Goal: Task Accomplishment & Management: Use online tool/utility

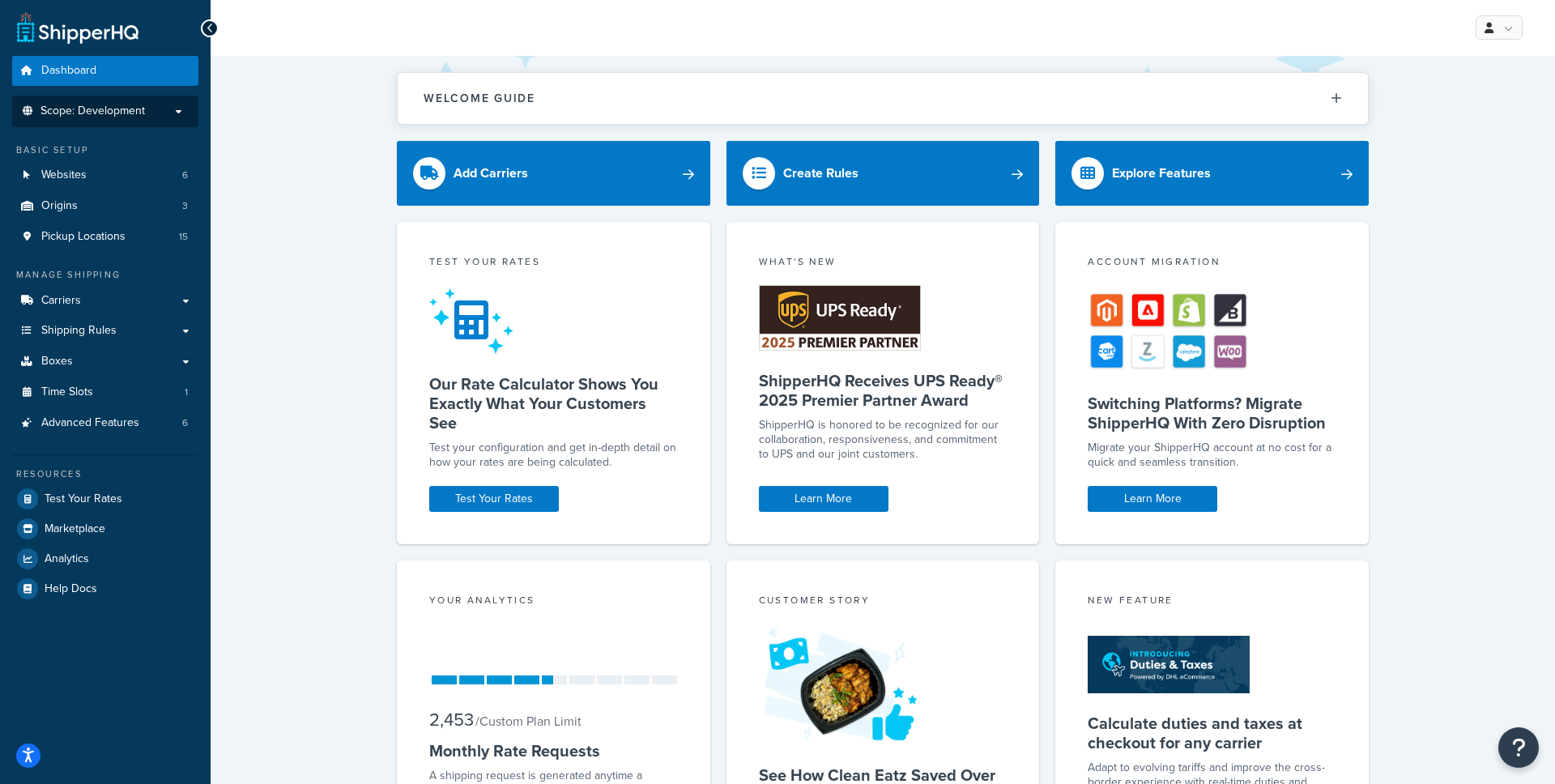
click at [174, 118] on li "Scope: Development" at bounding box center [105, 112] width 186 height 32
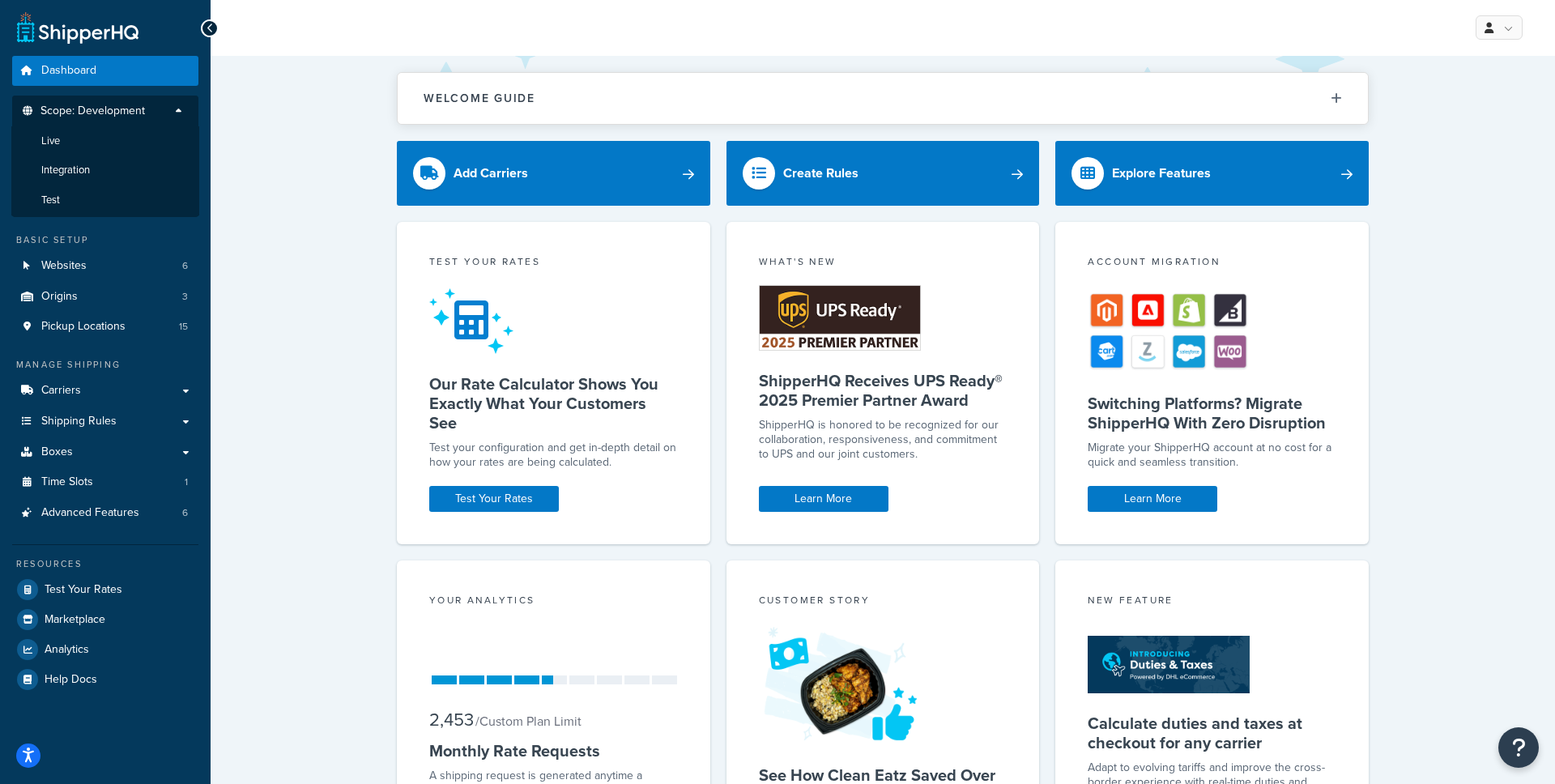
click at [231, 122] on div "Welcome Guide ShipperHQ: An Overview Carrier Setup Shipping Rules Overview Comm…" at bounding box center [883, 503] width 1344 height 896
click at [259, 238] on div "Welcome Guide ShipperHQ: An Overview Carrier Setup Shipping Rules Overview Comm…" at bounding box center [883, 503] width 1344 height 896
click at [100, 423] on span "Shipping Rules" at bounding box center [78, 421] width 76 height 14
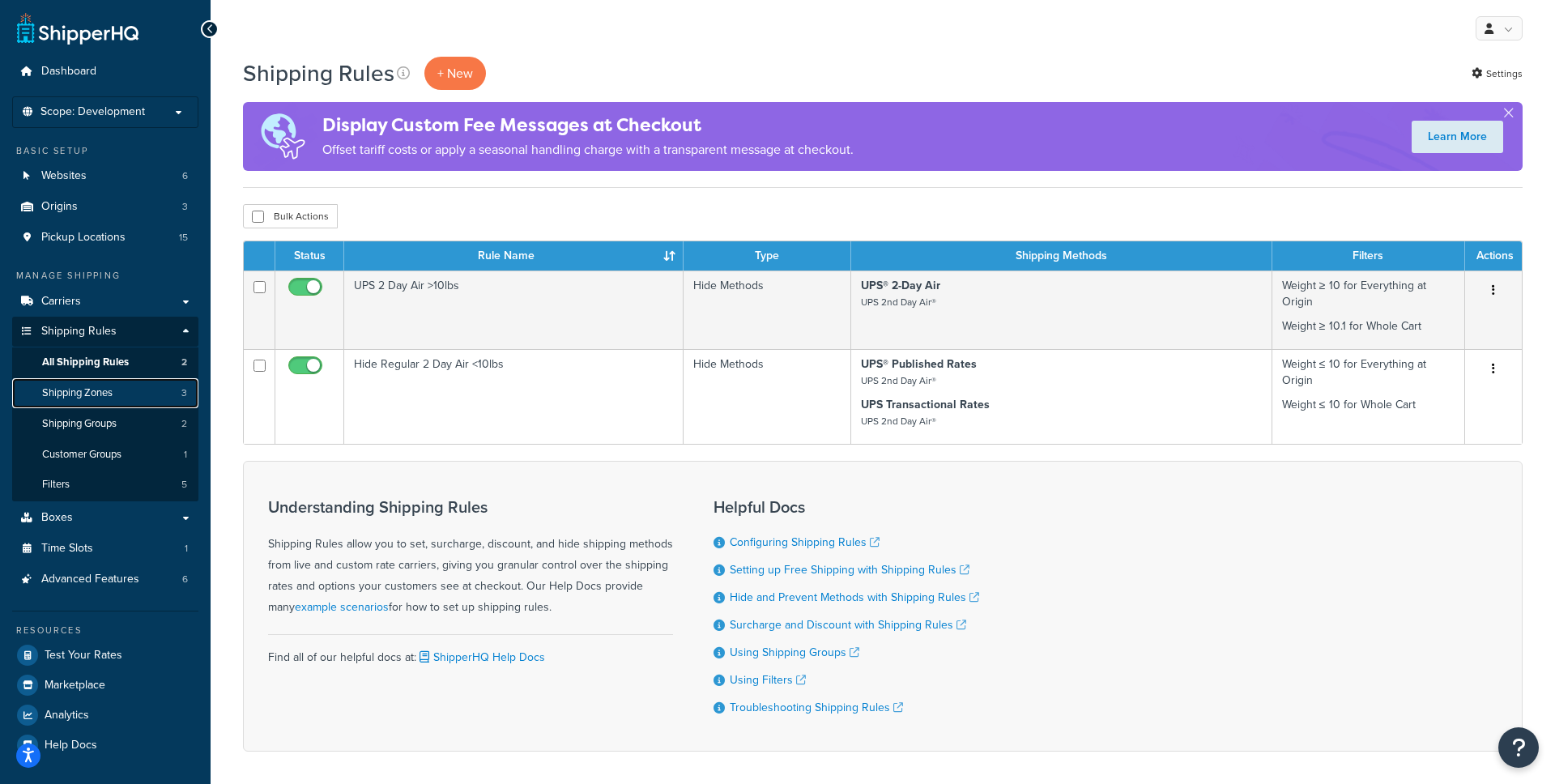
click at [184, 394] on span "3" at bounding box center [185, 392] width 6 height 14
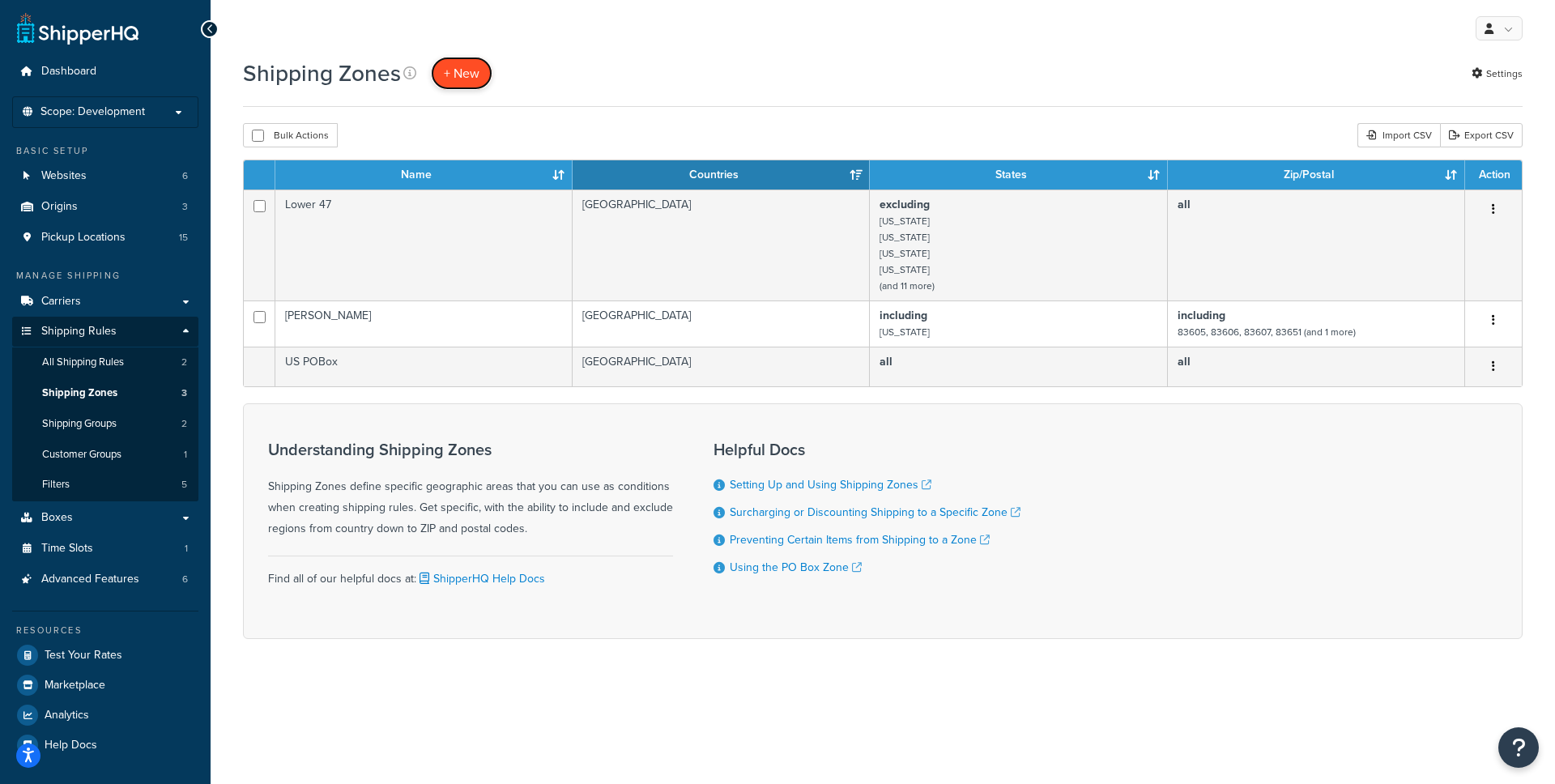
click at [461, 83] on link "+ New" at bounding box center [461, 74] width 62 height 34
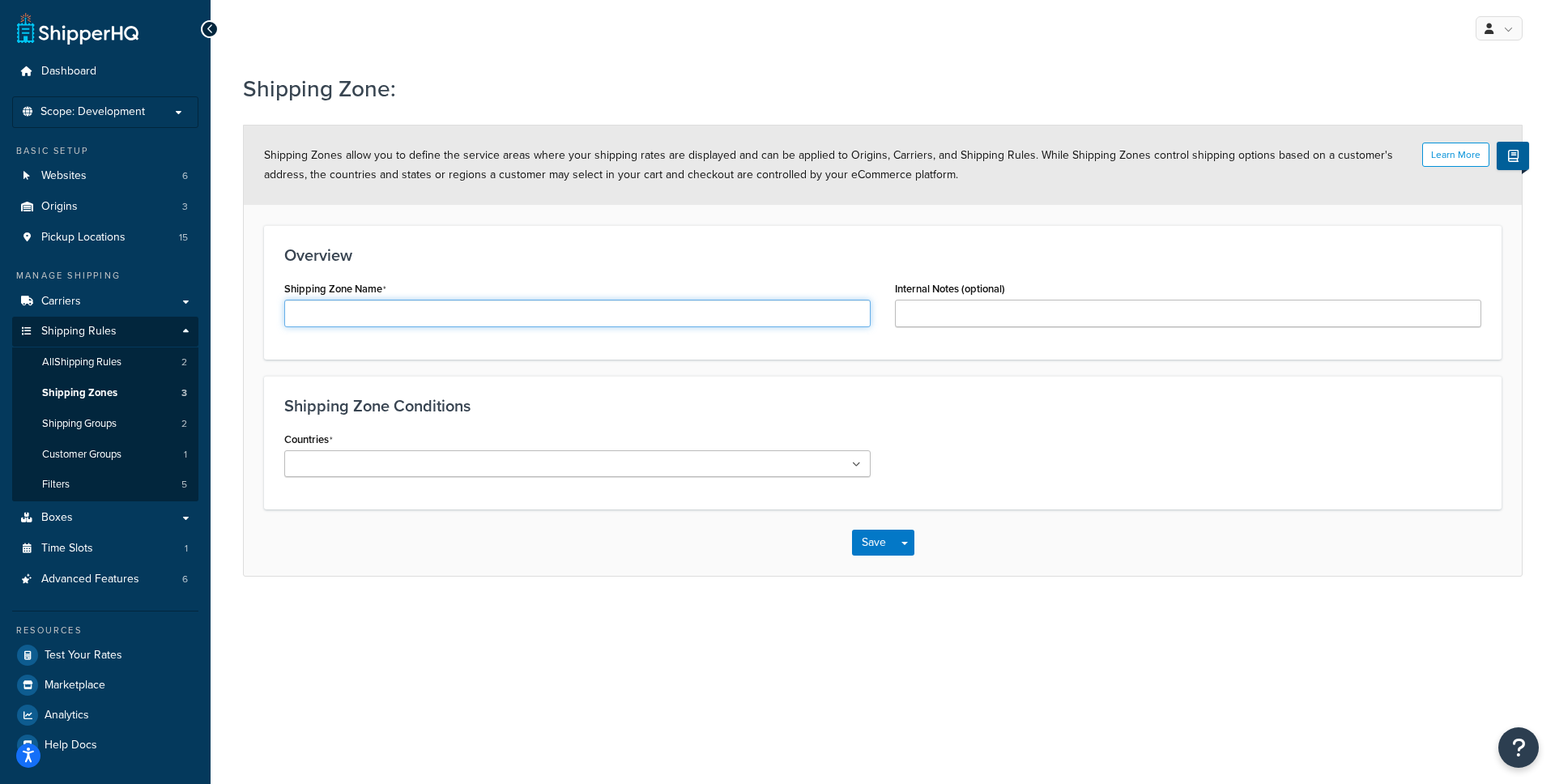
click at [435, 317] on input "Shipping Zone Name" at bounding box center [577, 314] width 586 height 28
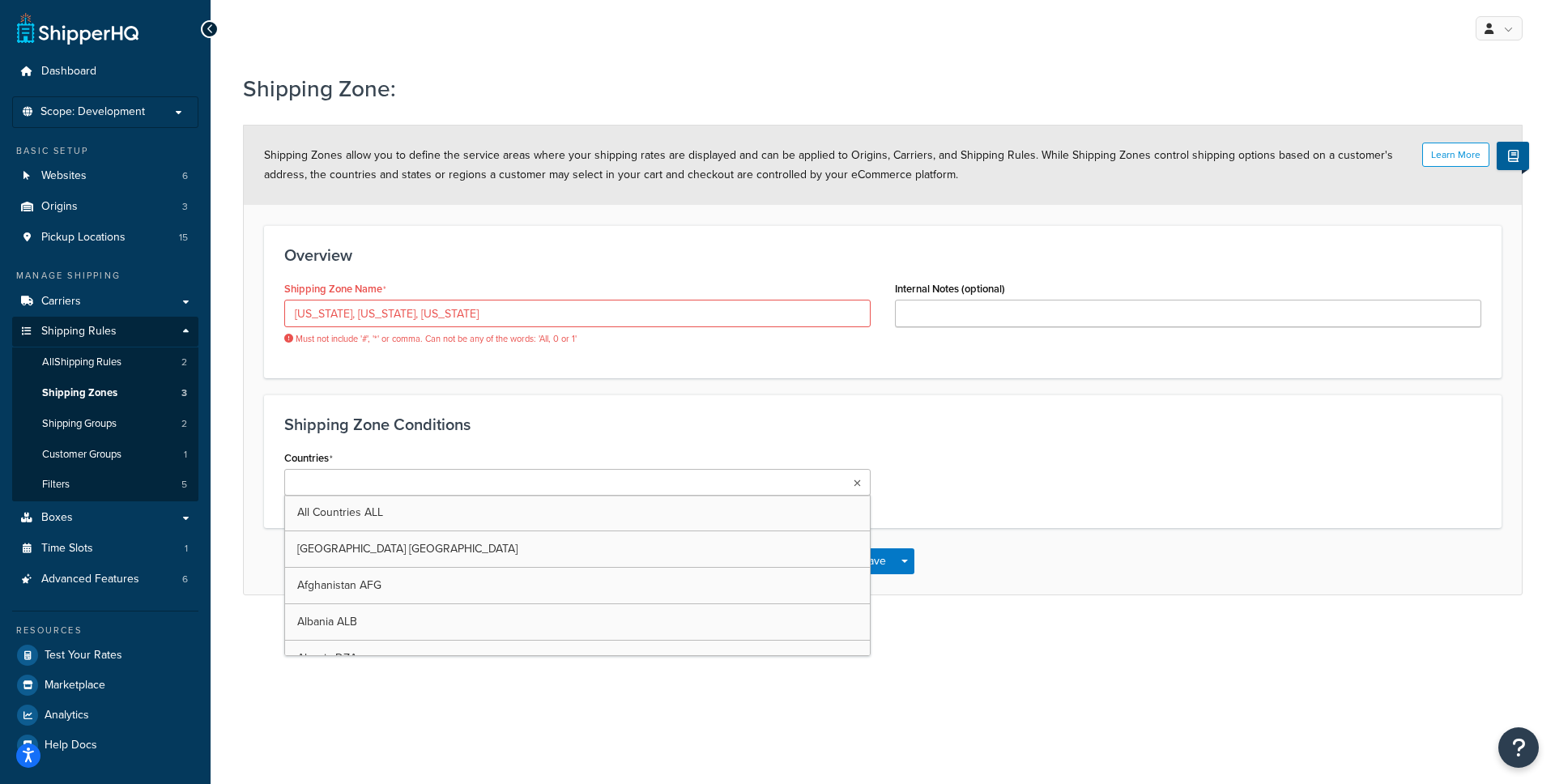
click at [490, 465] on div "Countries All Countries ALL United States USA Afghanistan AFG Albania ALB Alger…" at bounding box center [577, 471] width 586 height 49
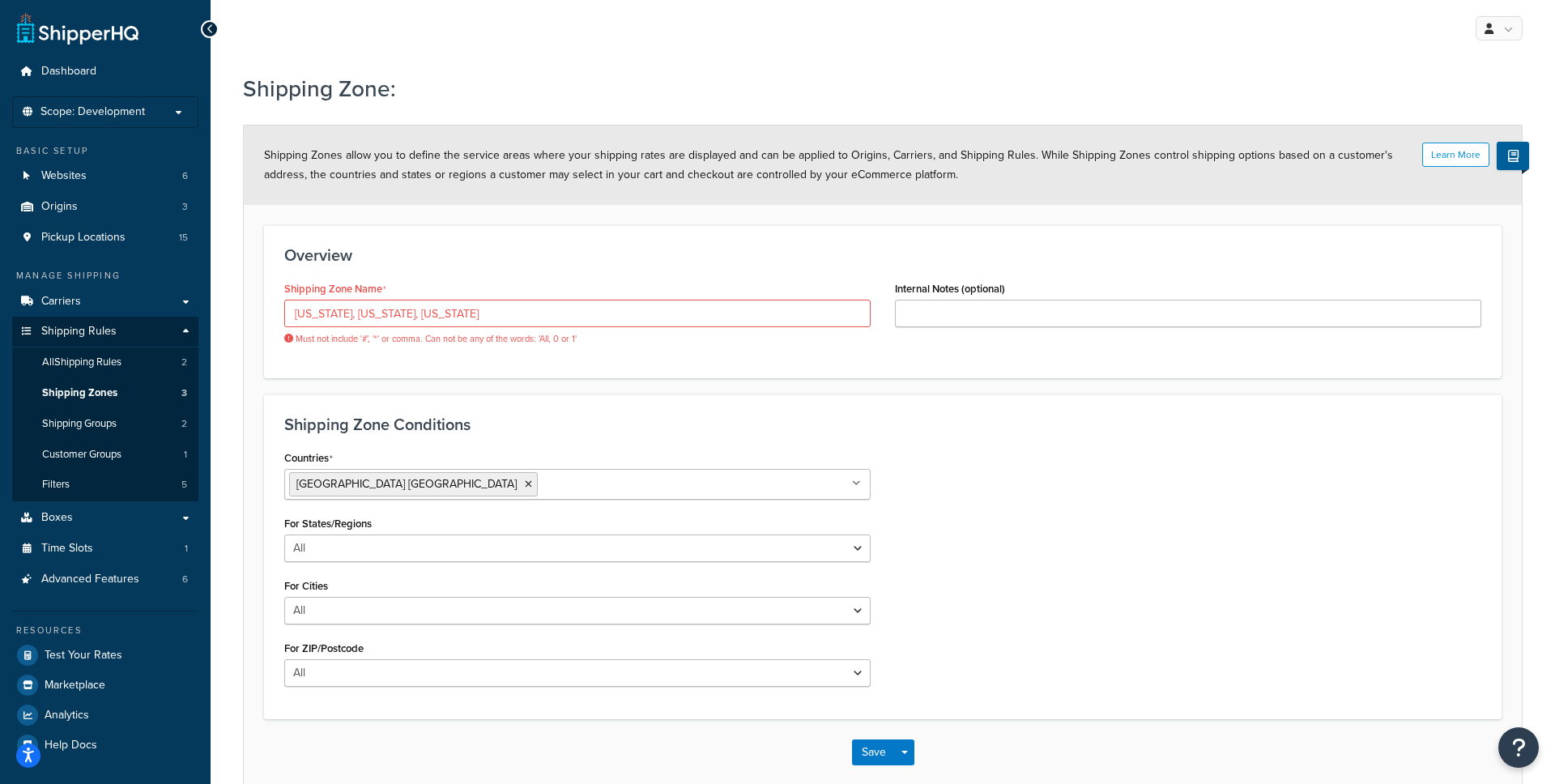
click at [1068, 461] on div "Countries United States USA All Countries ALL Afghanistan AFG Albania ALB Alger…" at bounding box center [883, 572] width 1221 height 253
click at [338, 316] on input "Alaska, Hawaii, California" at bounding box center [577, 314] width 586 height 28
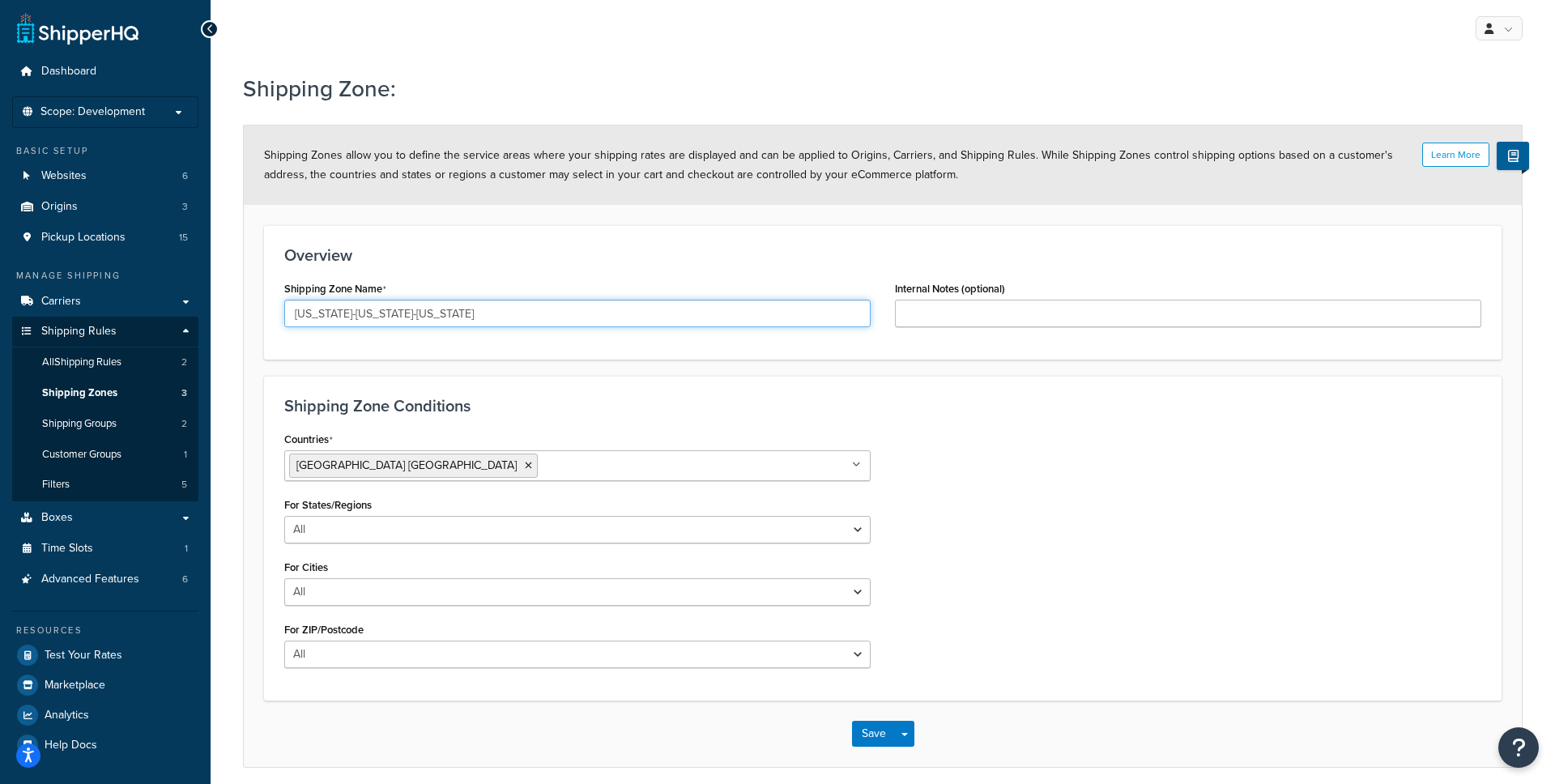
type input "[US_STATE]-[US_STATE]-[US_STATE]"
click at [1040, 453] on div "Countries United States USA All Countries ALL Afghanistan AFG Albania ALB Alger…" at bounding box center [883, 554] width 1221 height 253
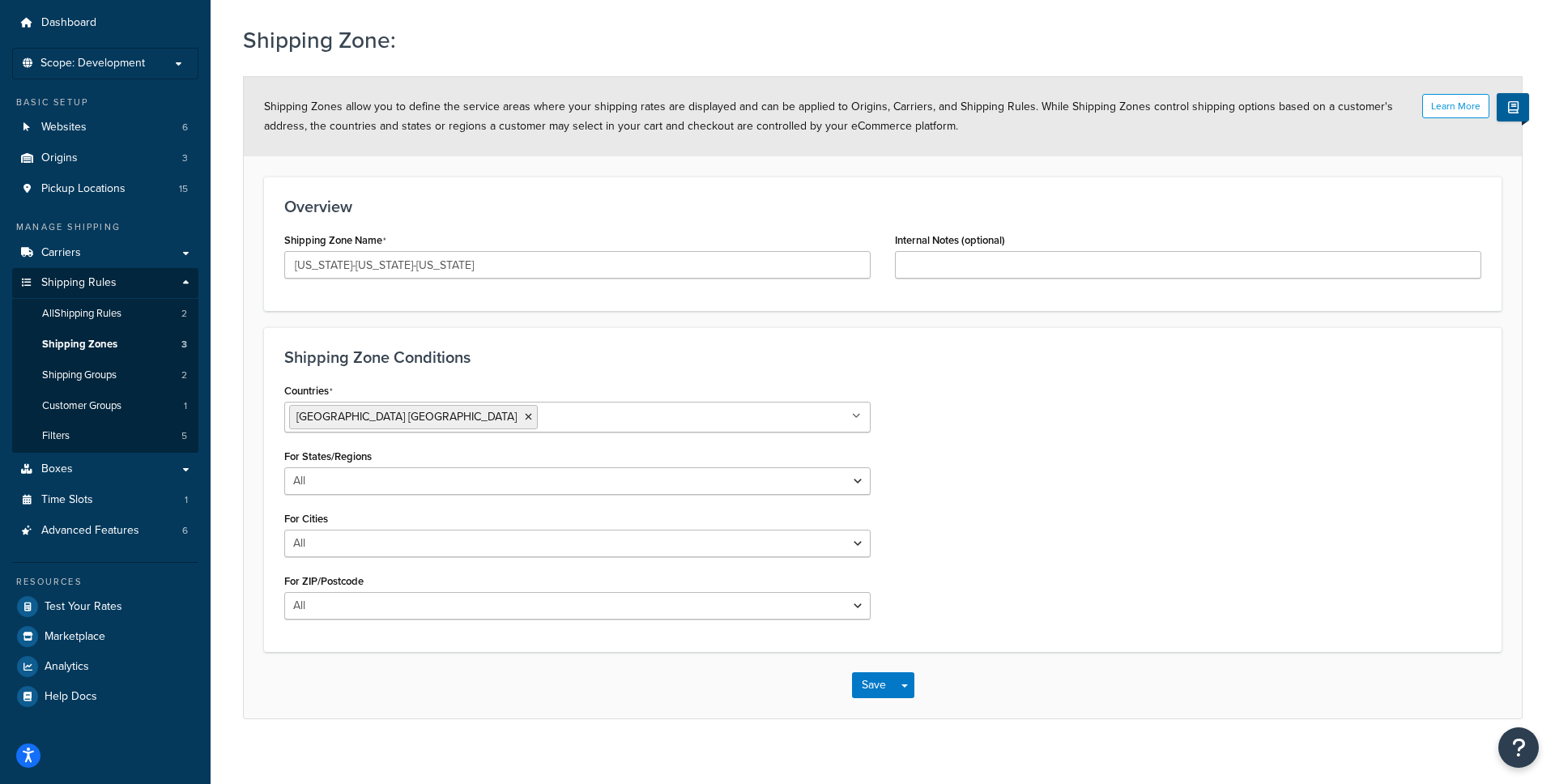
scroll to position [65, 0]
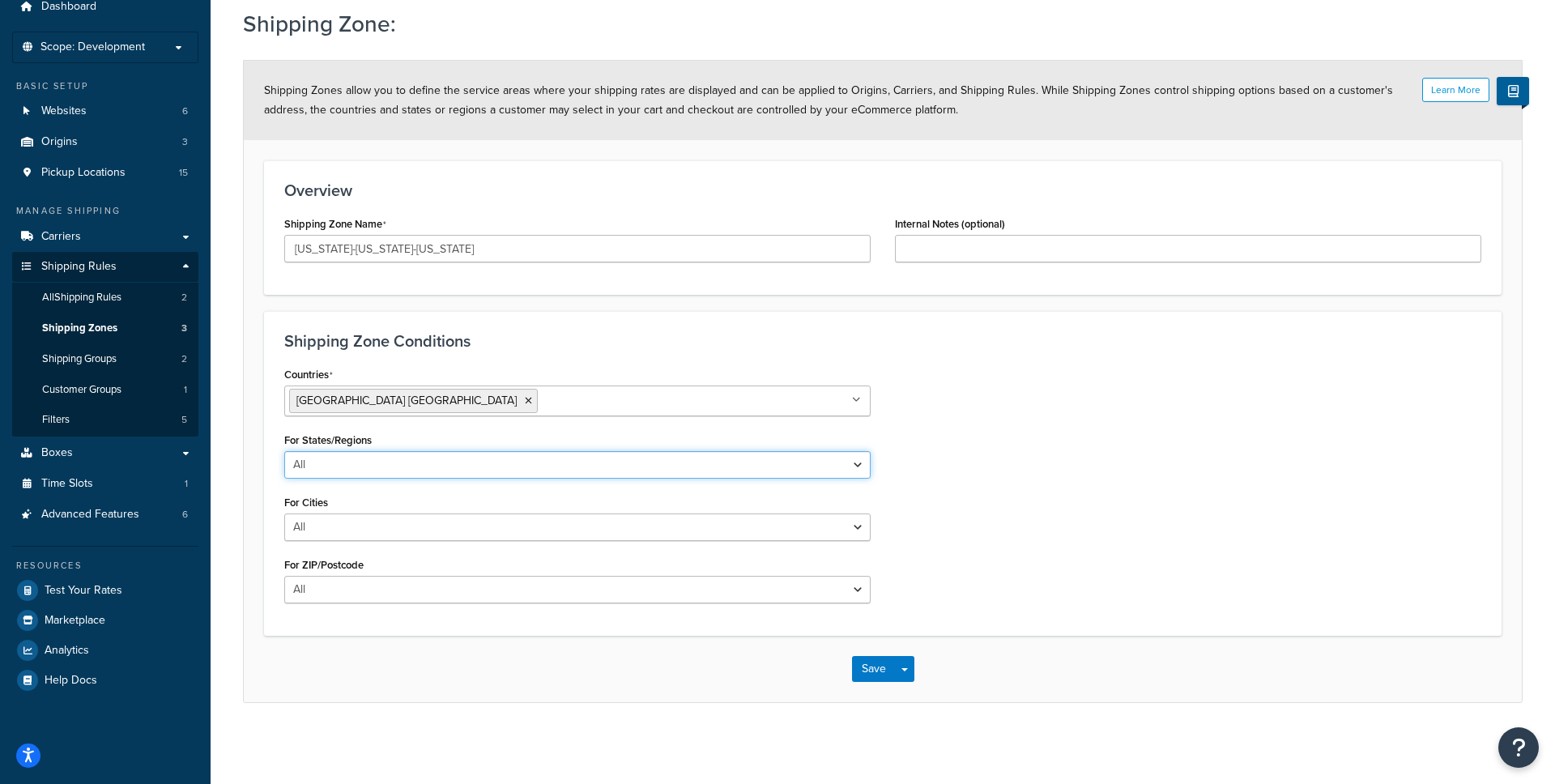
click at [430, 470] on select "All Including Excluding" at bounding box center [577, 465] width 586 height 28
click at [284, 451] on select "All Including Excluding" at bounding box center [577, 465] width 586 height 28
click at [390, 466] on select "All Including Excluding" at bounding box center [577, 465] width 586 height 28
select select "including"
click at [284, 451] on select "All Including Excluding" at bounding box center [577, 465] width 586 height 28
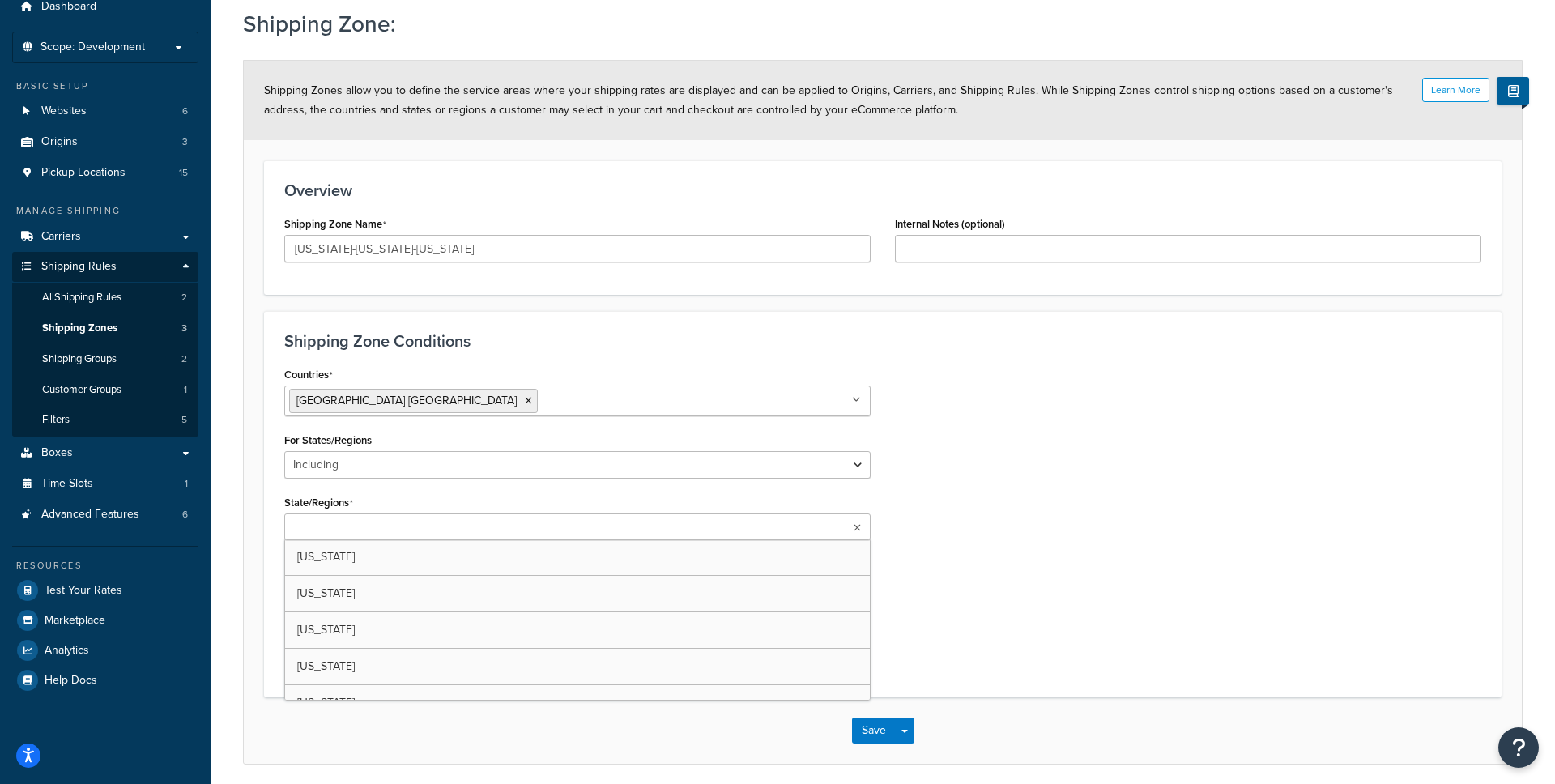
click at [400, 525] on input "State/Regions" at bounding box center [361, 528] width 144 height 18
type input "a"
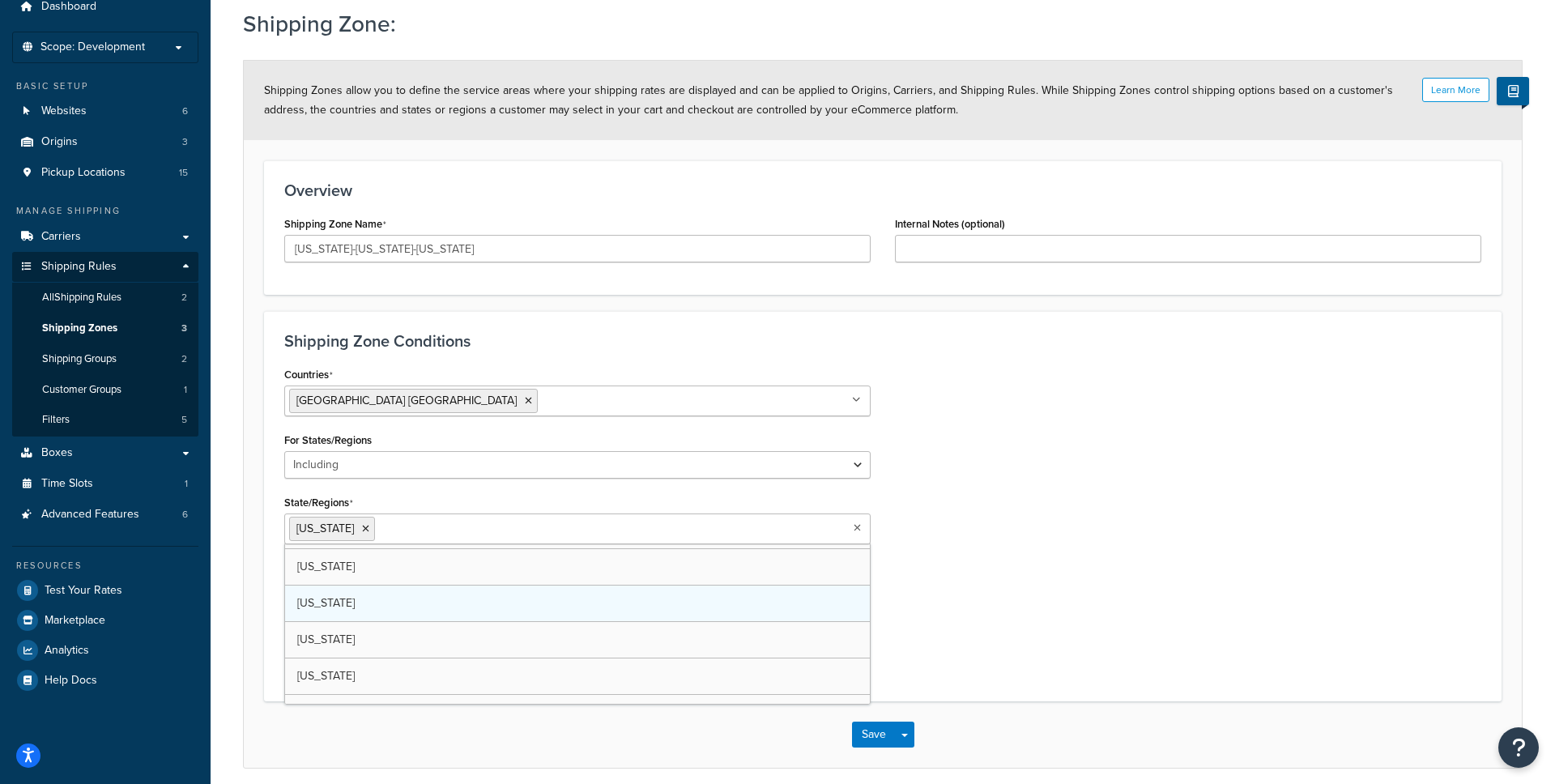
scroll to position [245, 0]
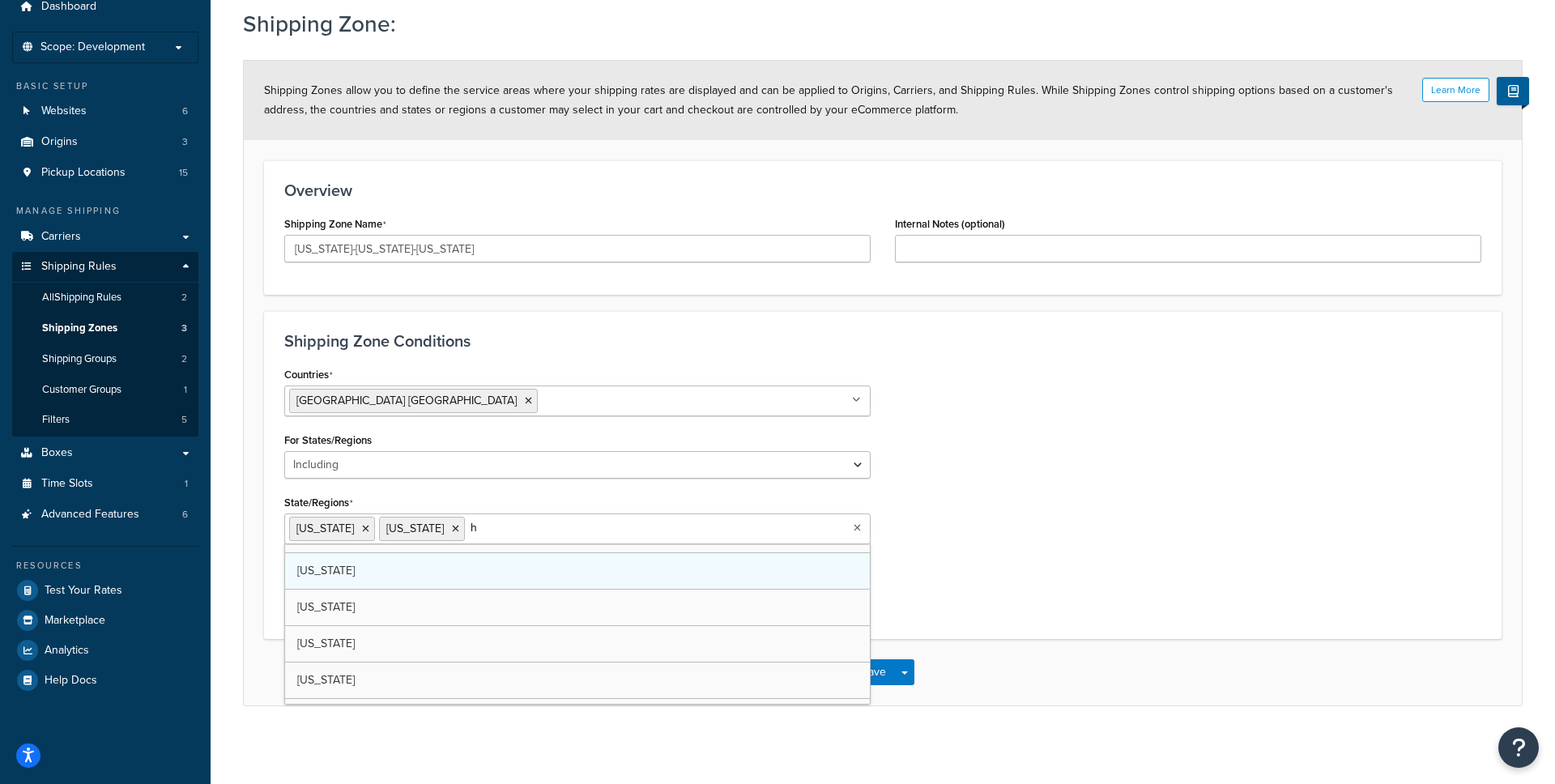
type input "ha"
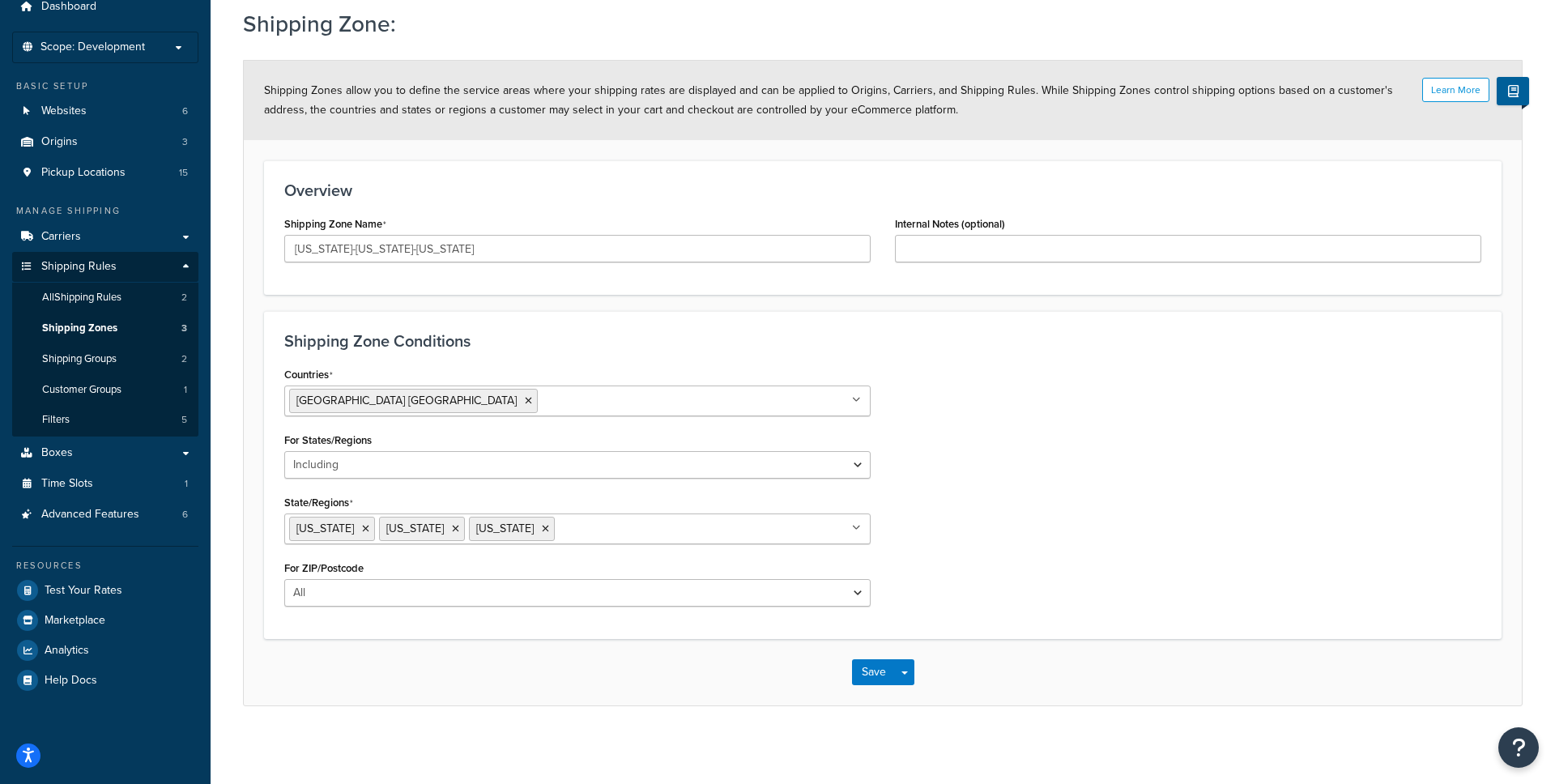
click at [950, 627] on div "Shipping Zone Conditions Countries United States USA All Countries ALL Afghanis…" at bounding box center [883, 475] width 1238 height 328
click at [874, 676] on button "Save" at bounding box center [874, 672] width 44 height 26
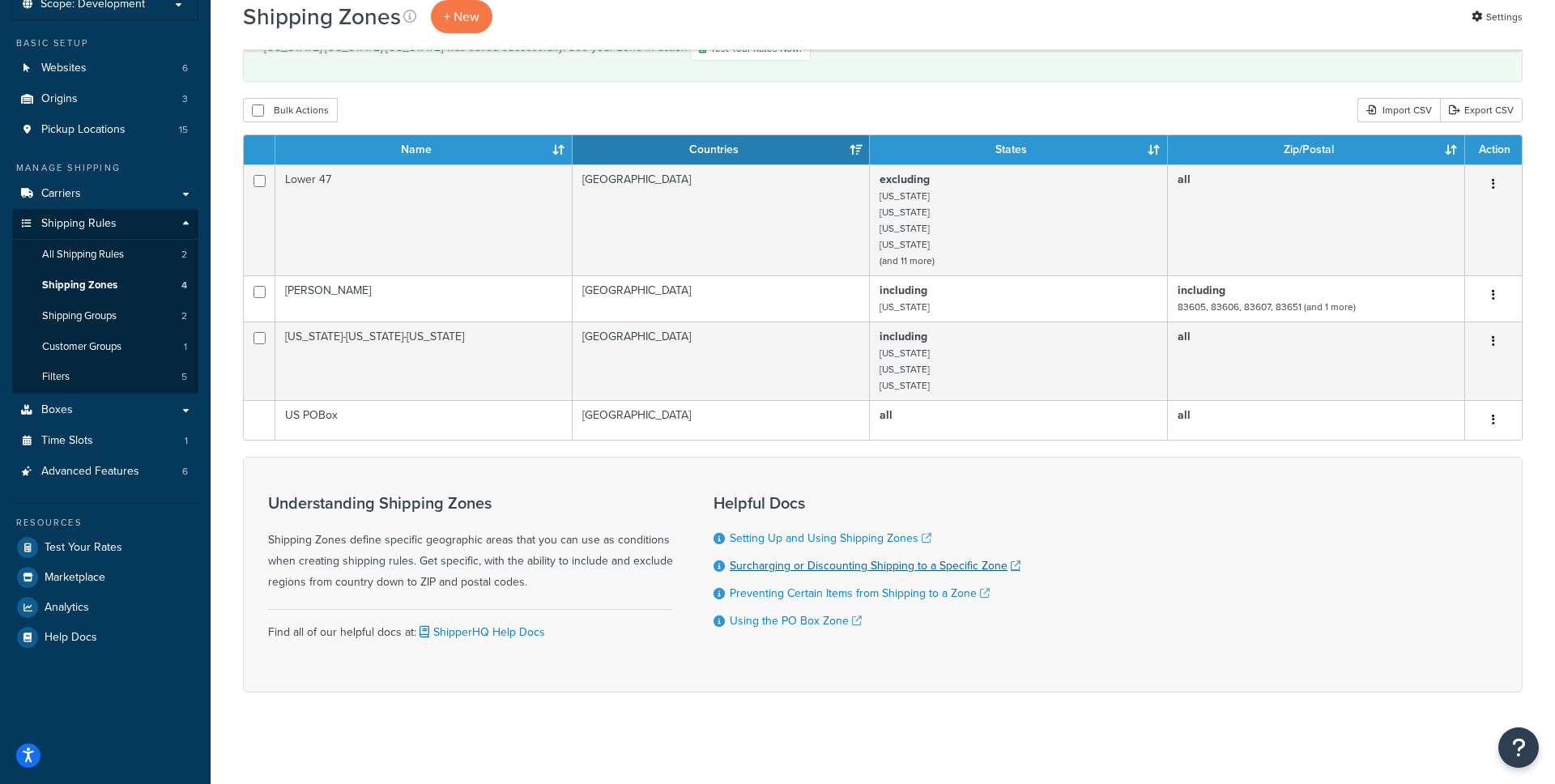
scroll to position [115, 0]
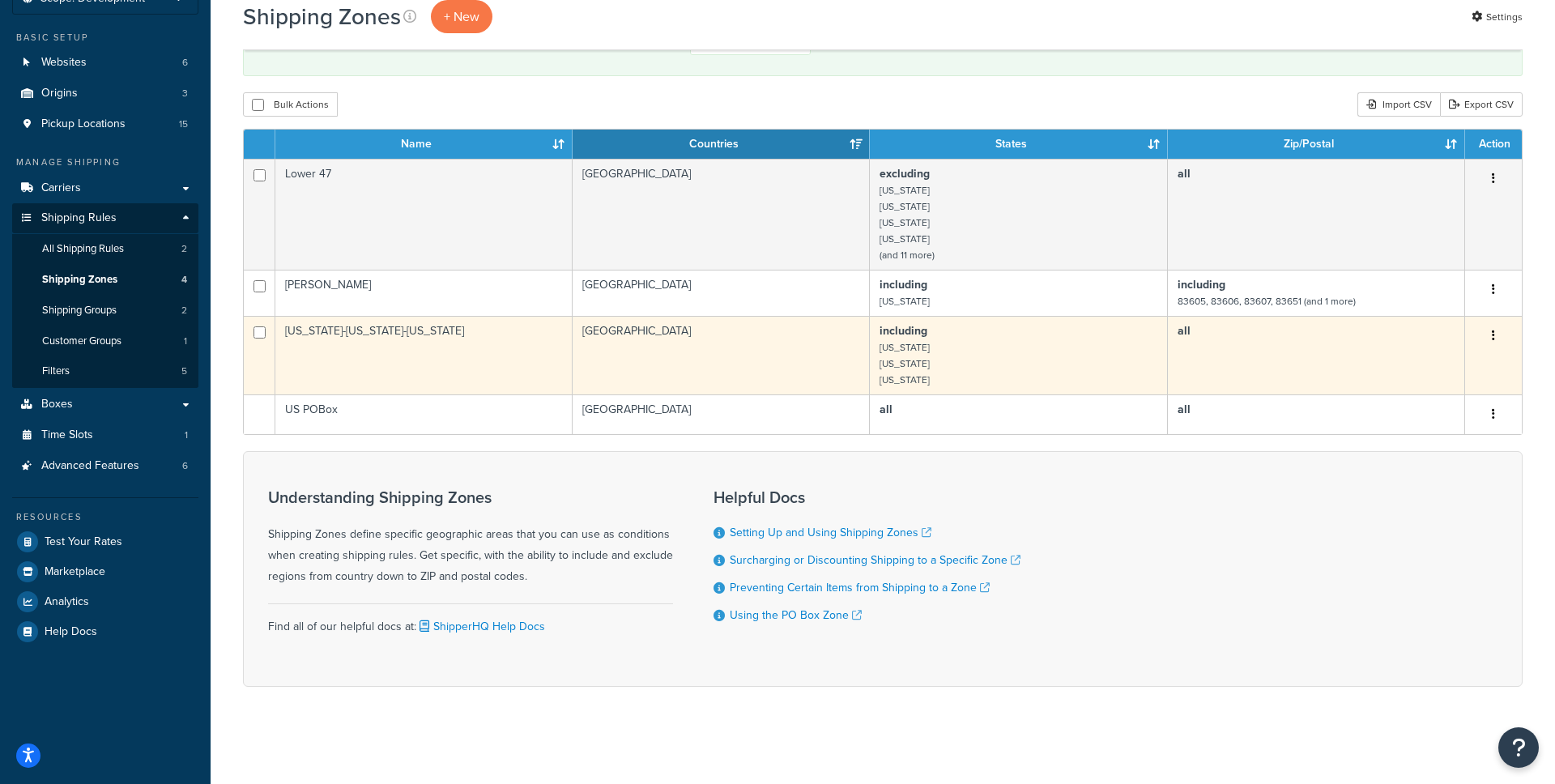
click at [1097, 347] on td "including Alaska California Hawaii" at bounding box center [1018, 355] width 297 height 78
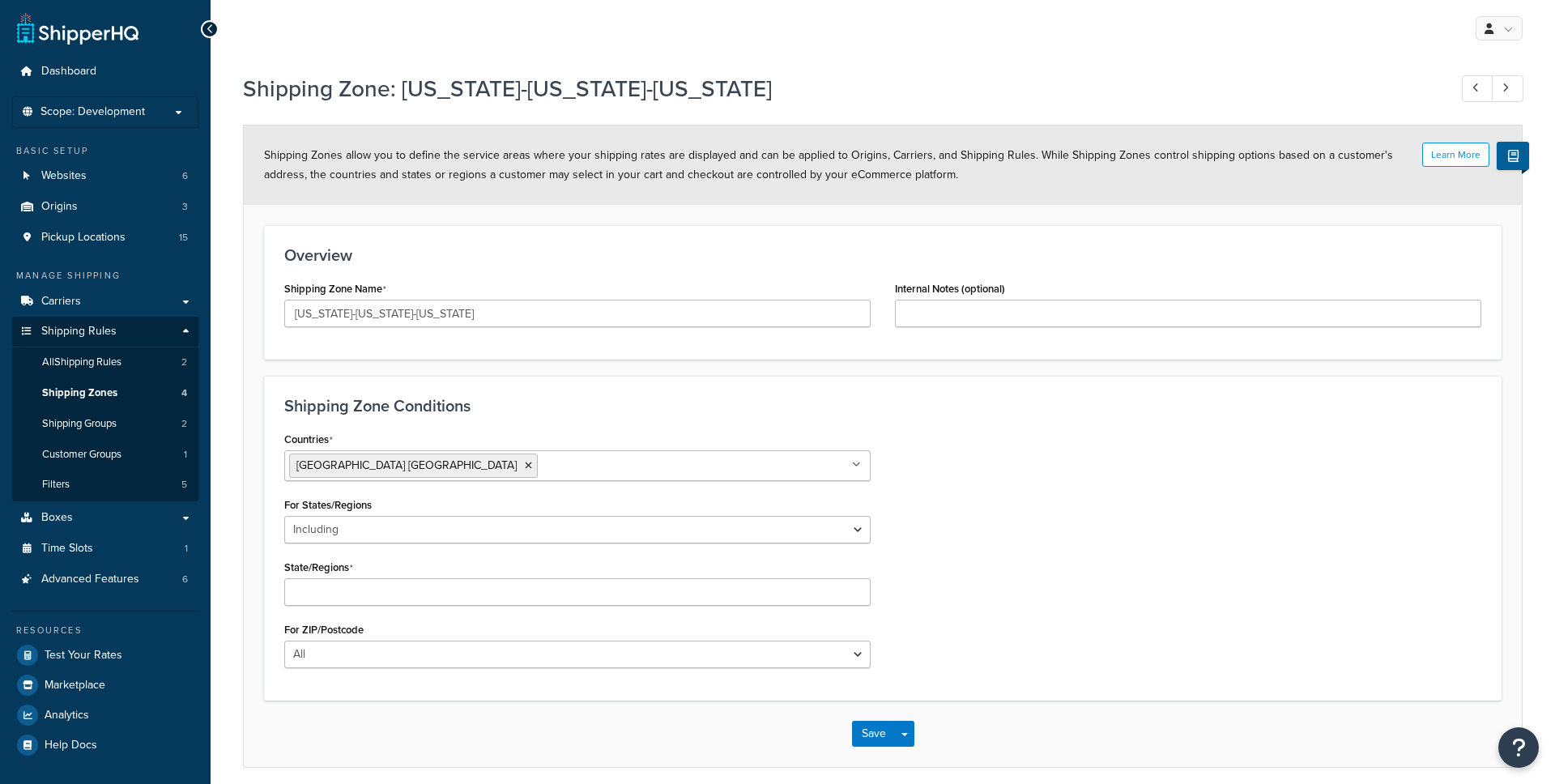
select select "including"
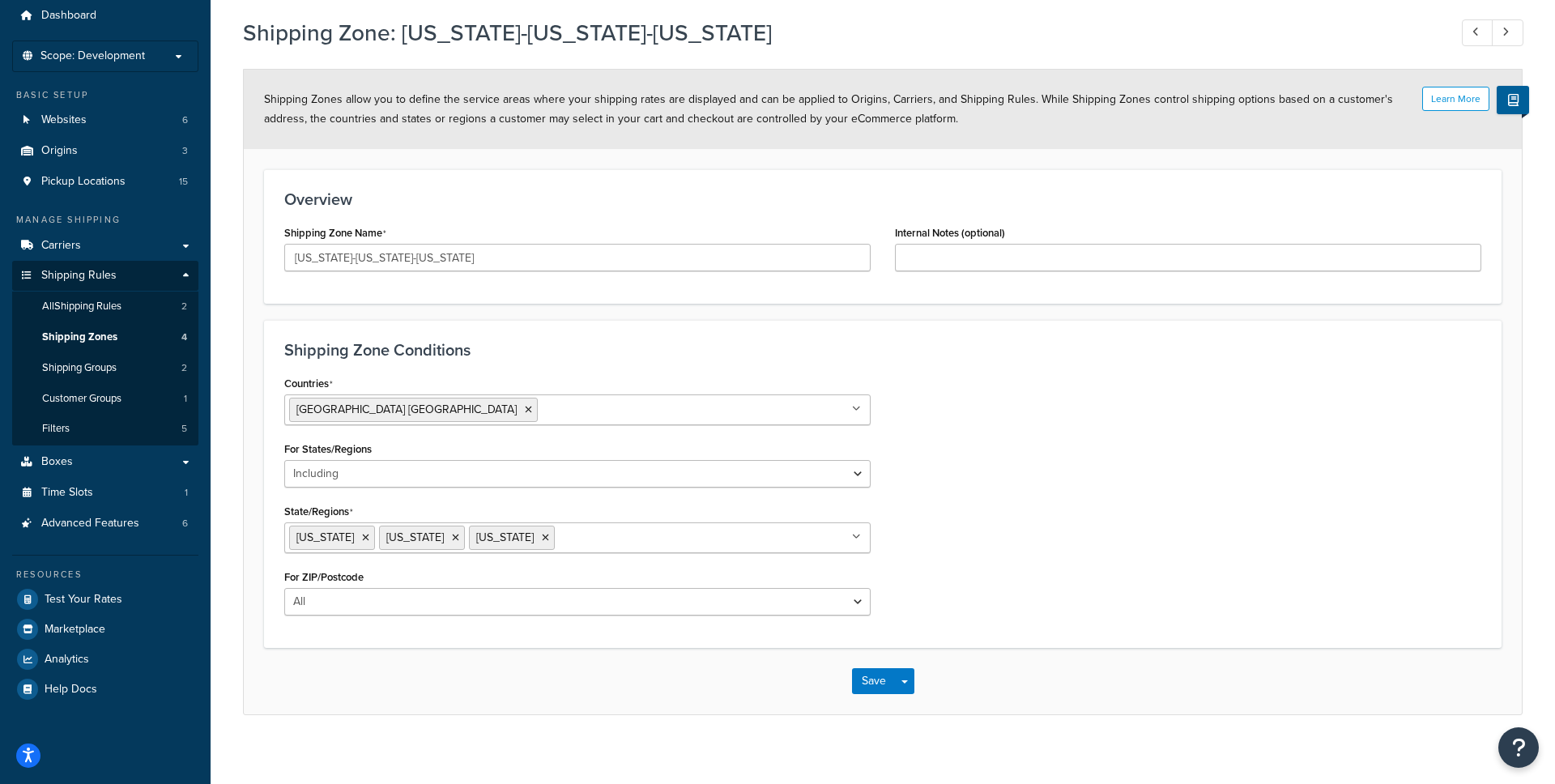
scroll to position [52, 0]
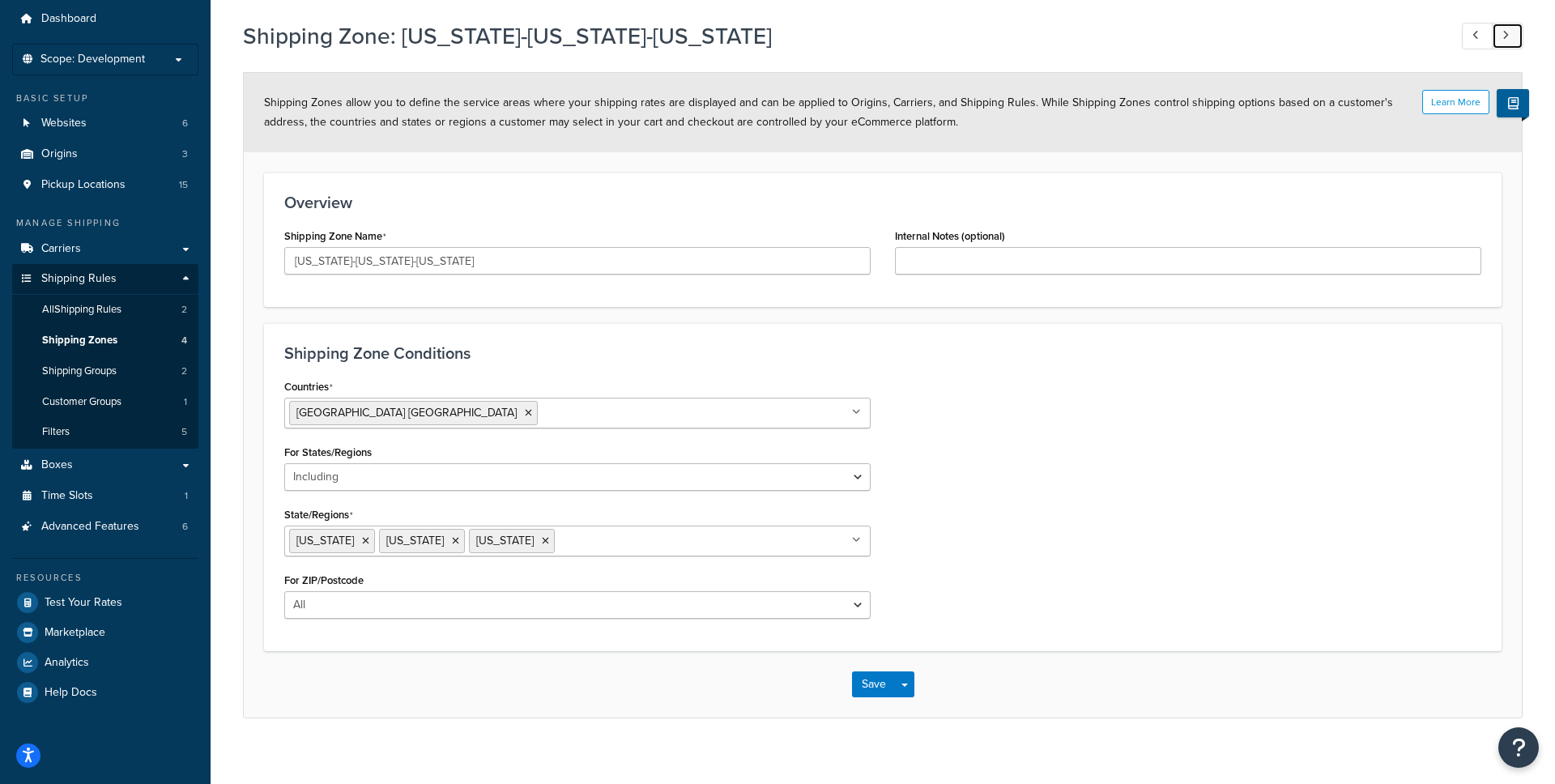
click at [1516, 31] on link at bounding box center [1508, 35] width 32 height 27
type input "Lower 47"
select select "excluding"
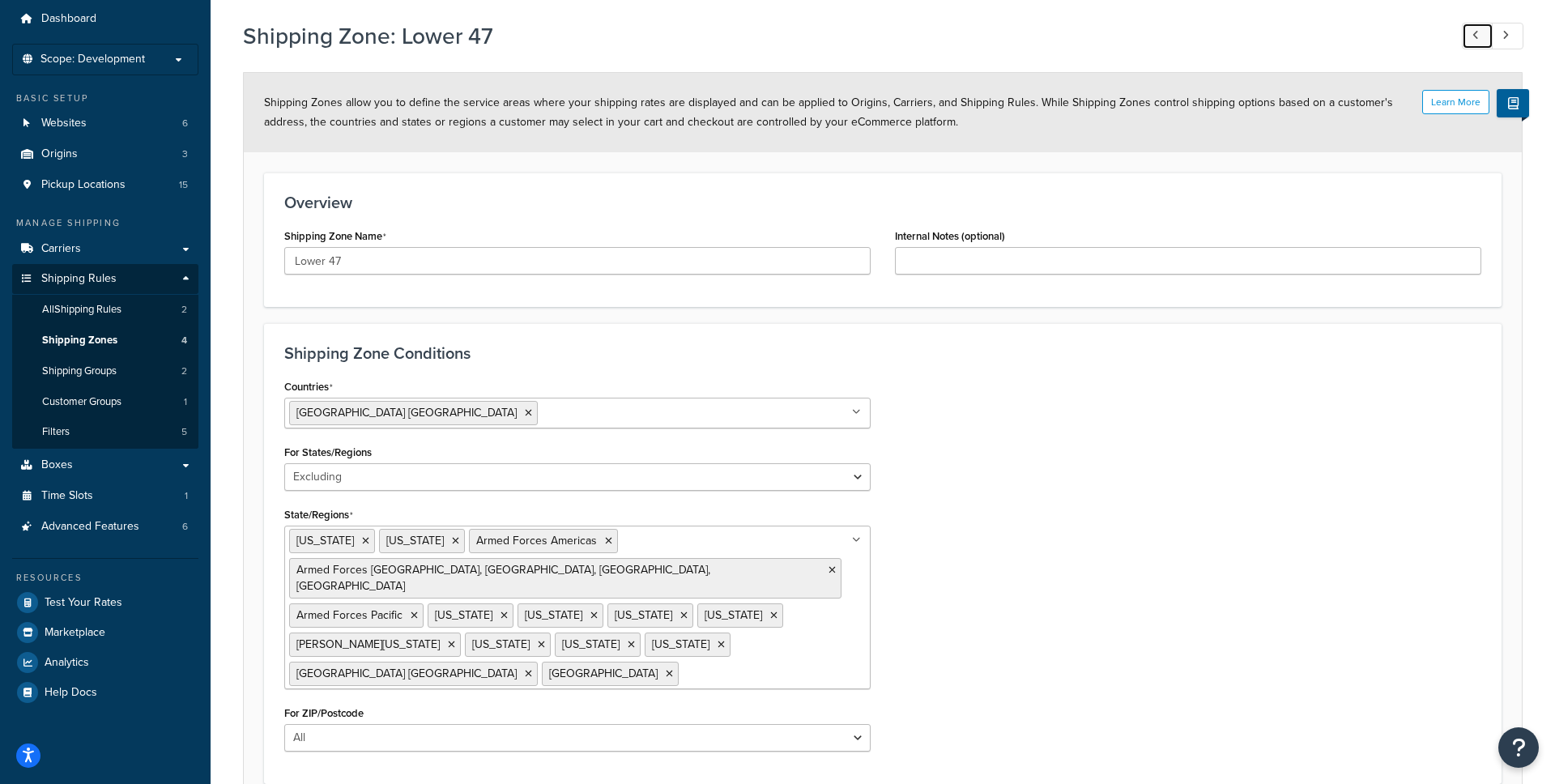
click at [1478, 37] on icon at bounding box center [1476, 34] width 7 height 10
type input "[US_STATE]-[US_STATE]-[US_STATE]"
select select "including"
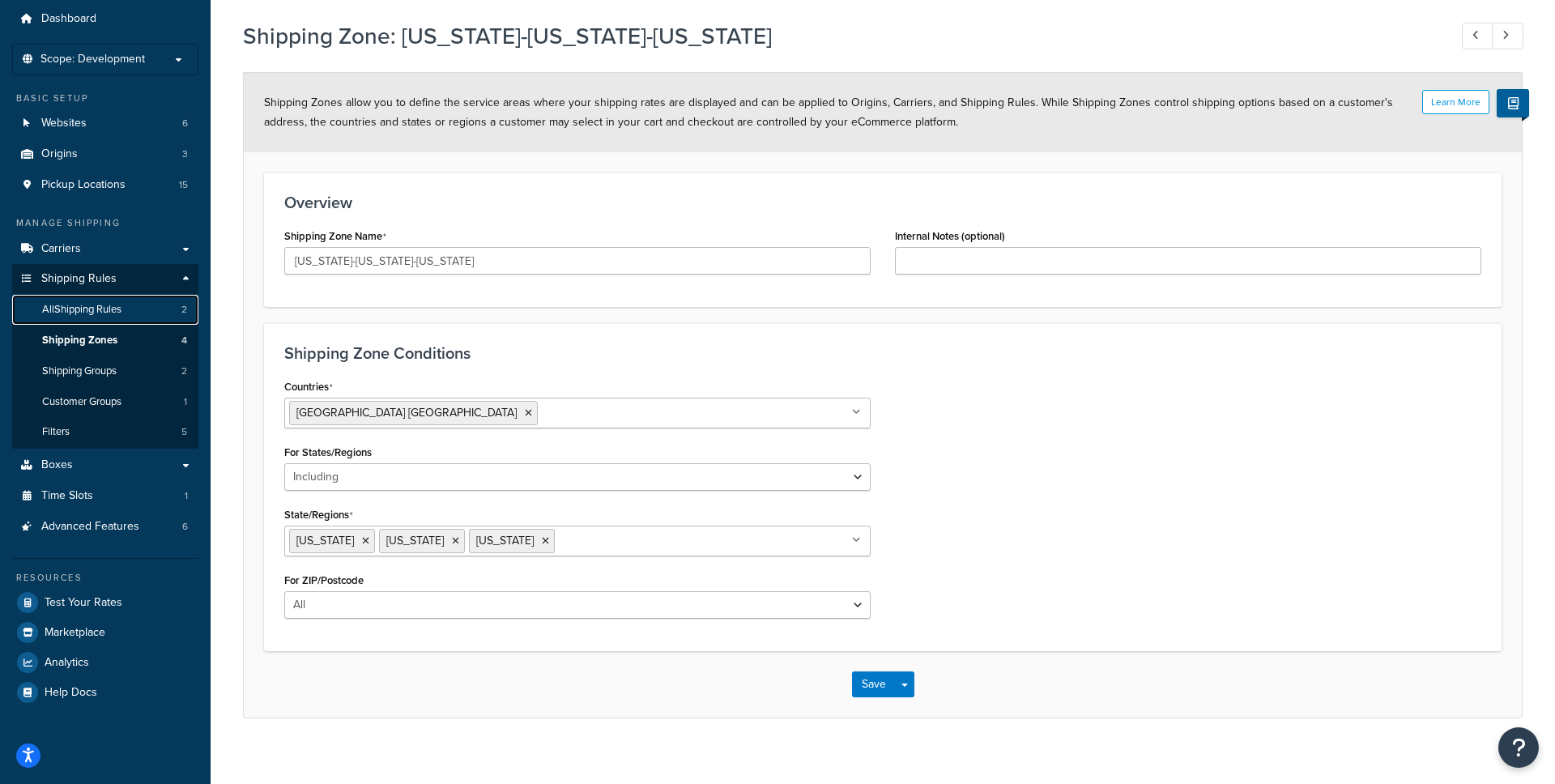
click at [132, 307] on link "All Shipping Rules 2" at bounding box center [105, 309] width 186 height 30
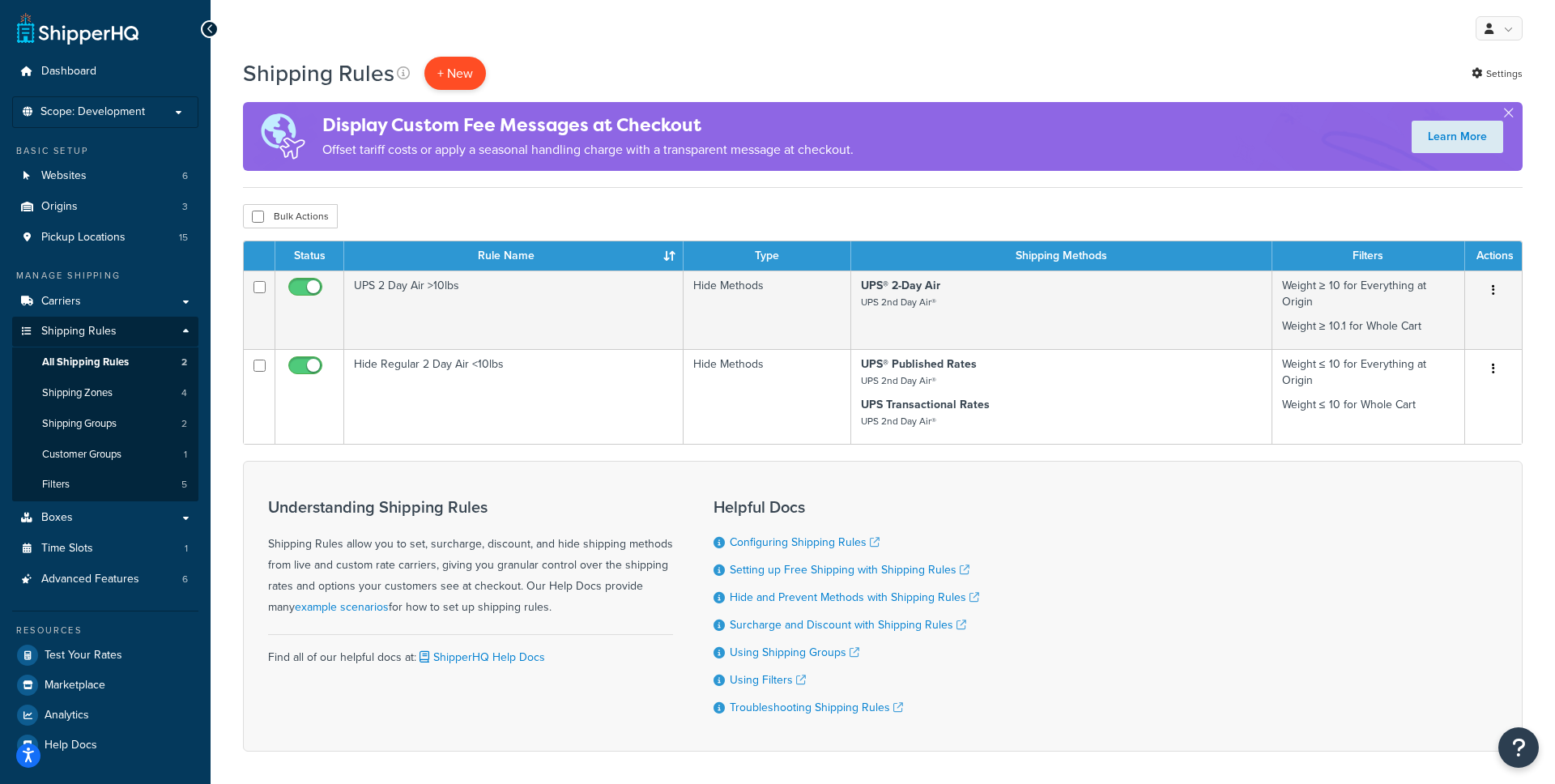
click at [447, 76] on p "+ New" at bounding box center [455, 74] width 62 height 34
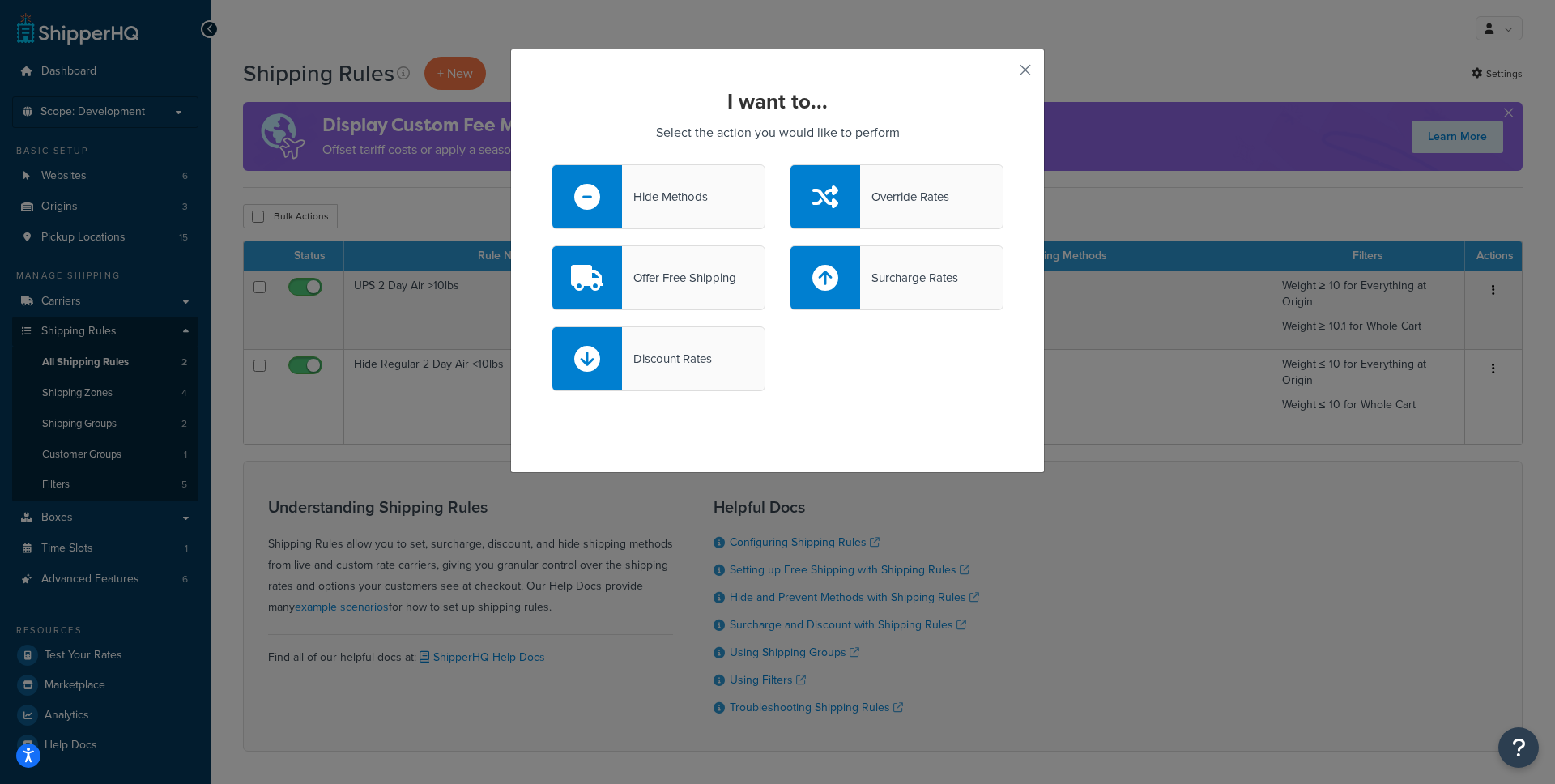
click at [673, 194] on div "Hide Methods" at bounding box center [665, 197] width 86 height 22
click at [0, 0] on input "Hide Methods" at bounding box center [0, 0] width 0 height 0
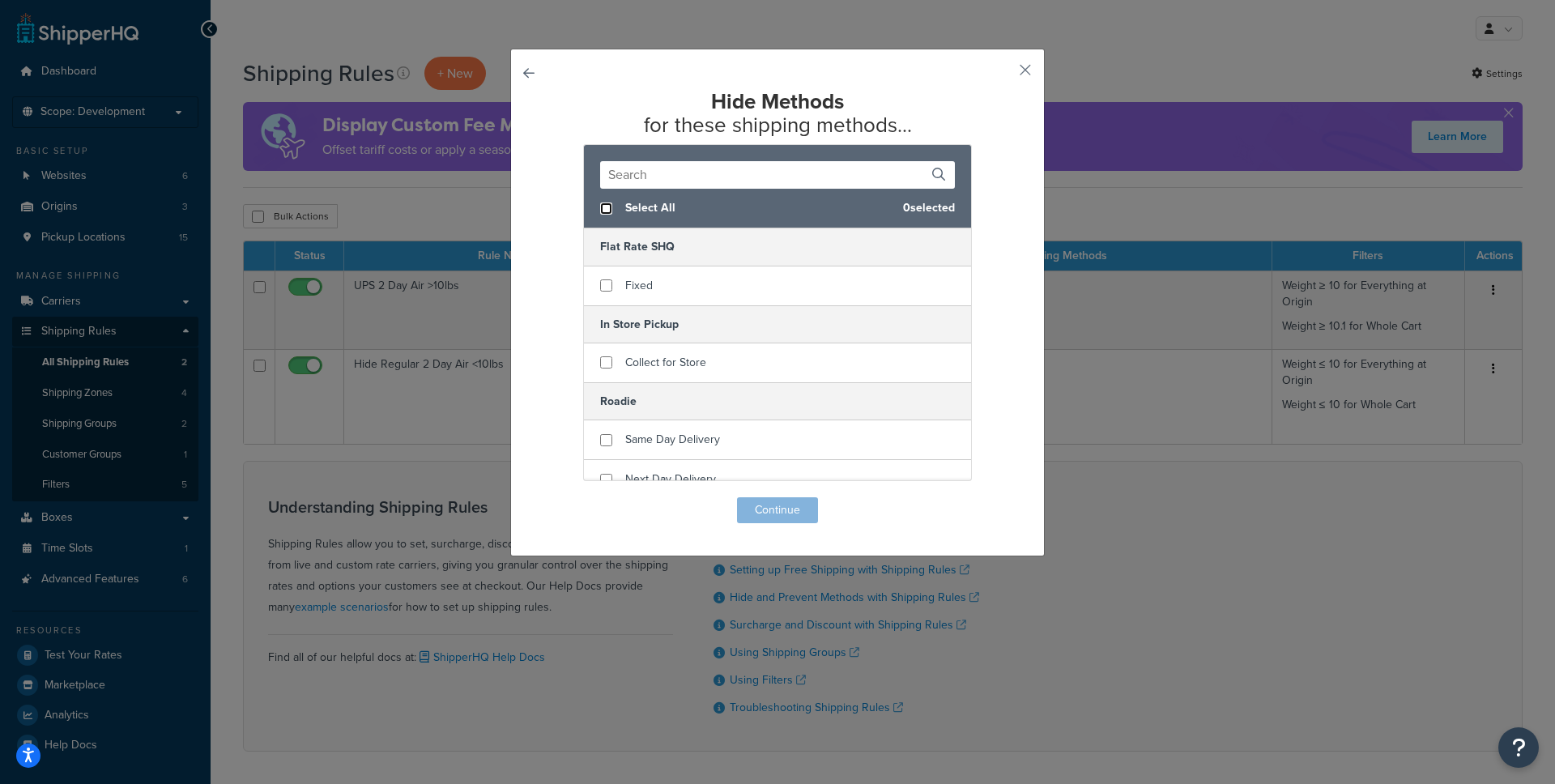
click at [602, 211] on input "checkbox" at bounding box center [606, 208] width 12 height 12
checkbox input "true"
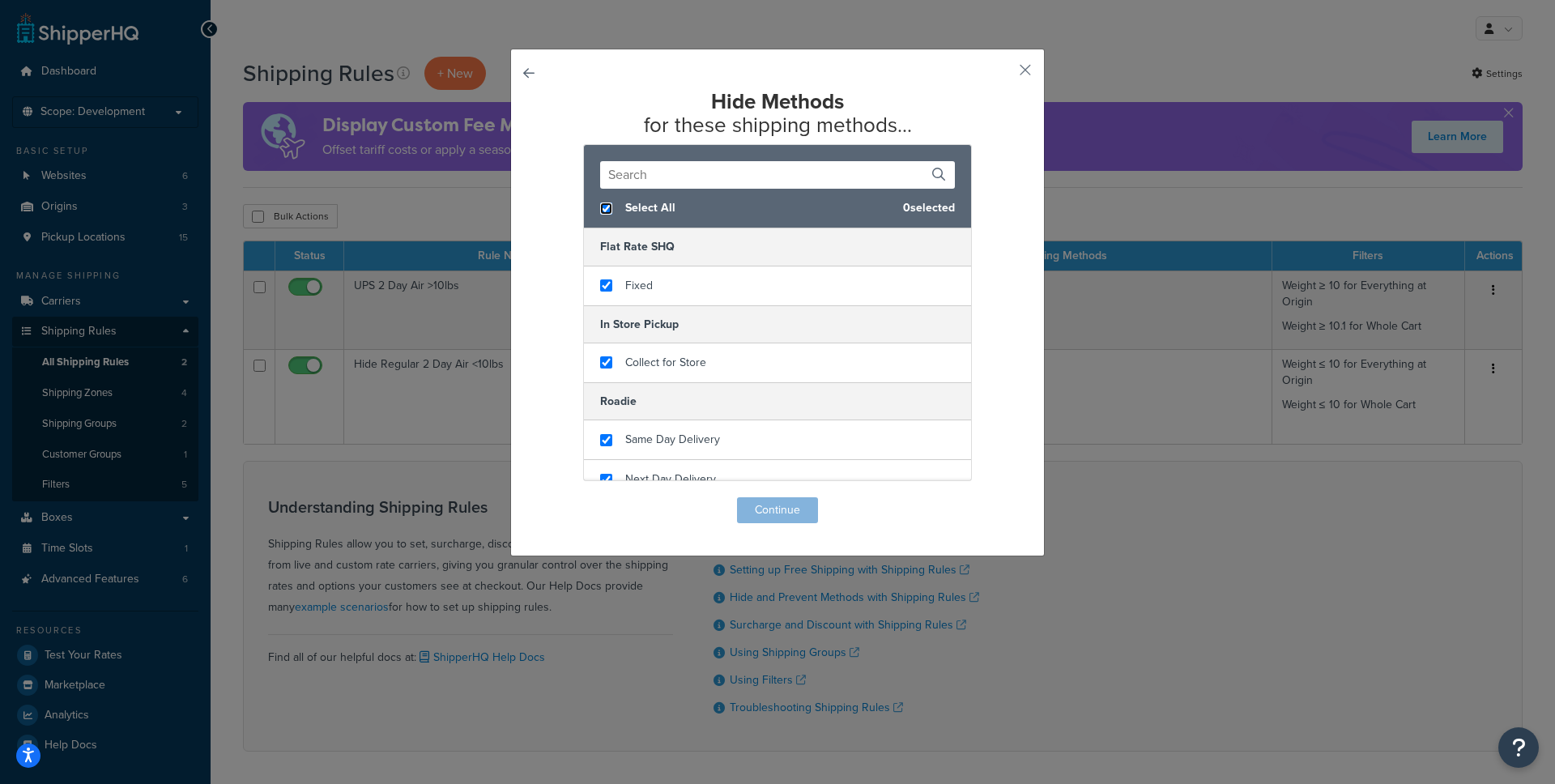
checkbox input "true"
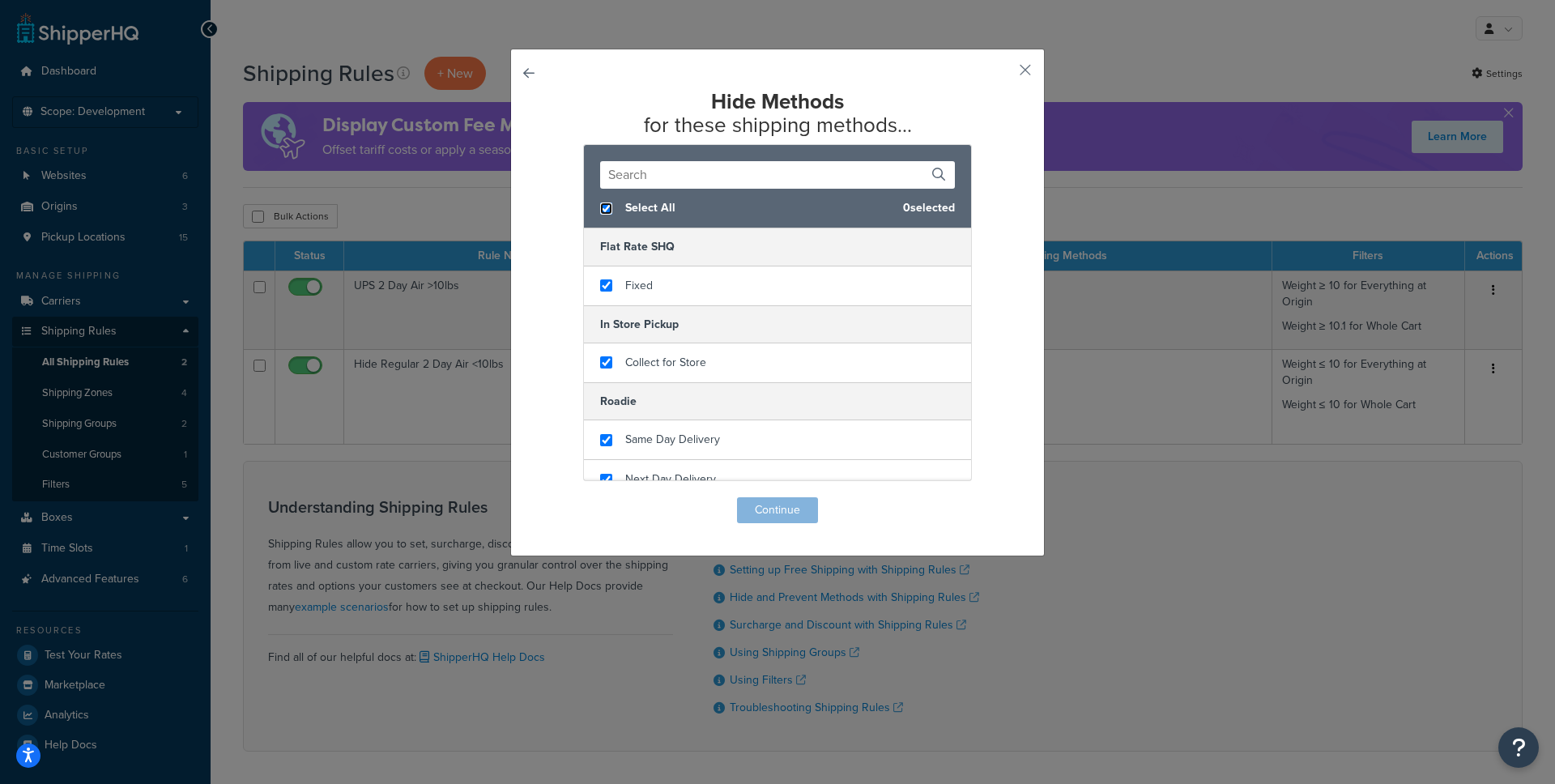
checkbox input "true"
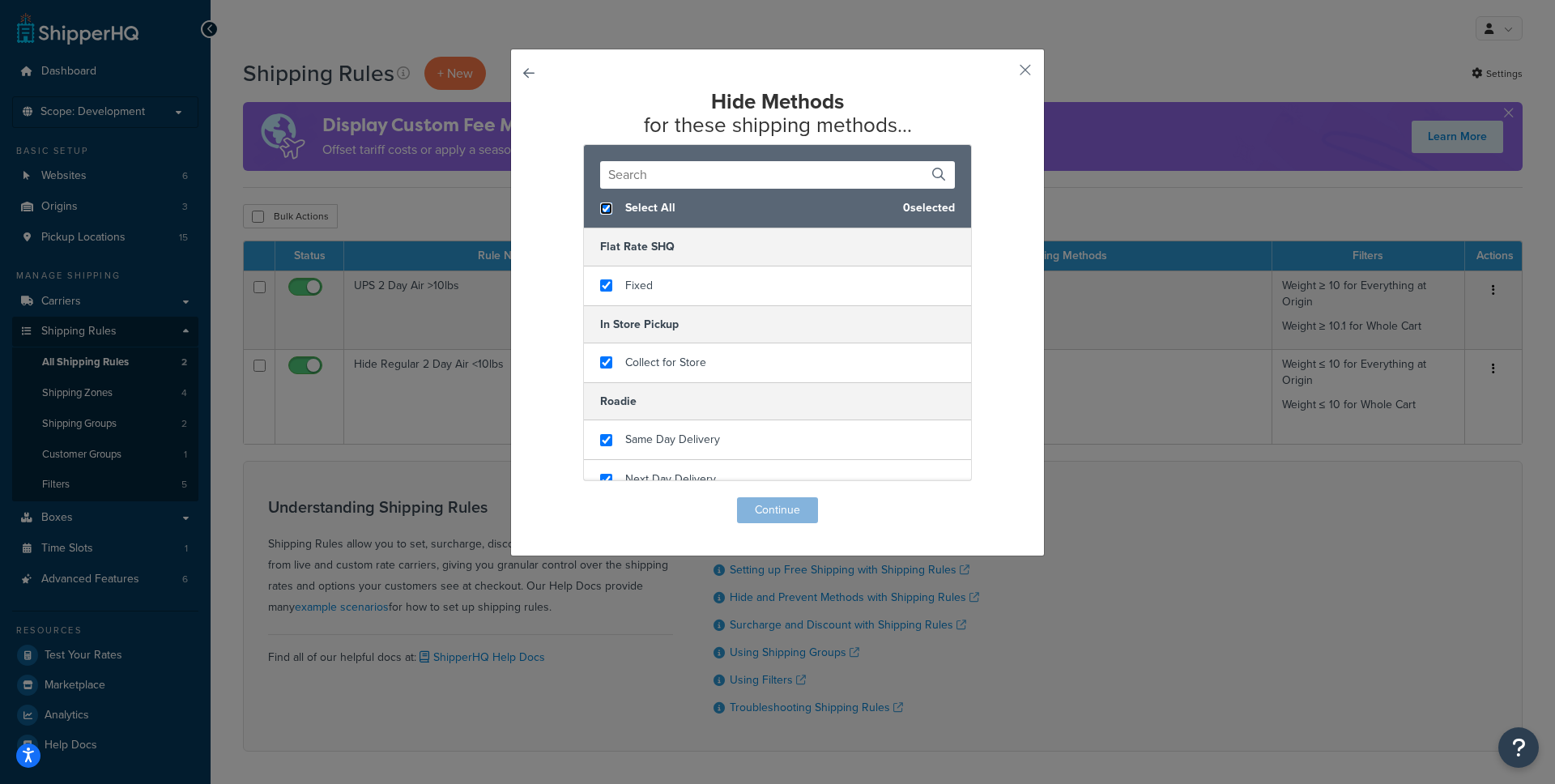
checkbox input "true"
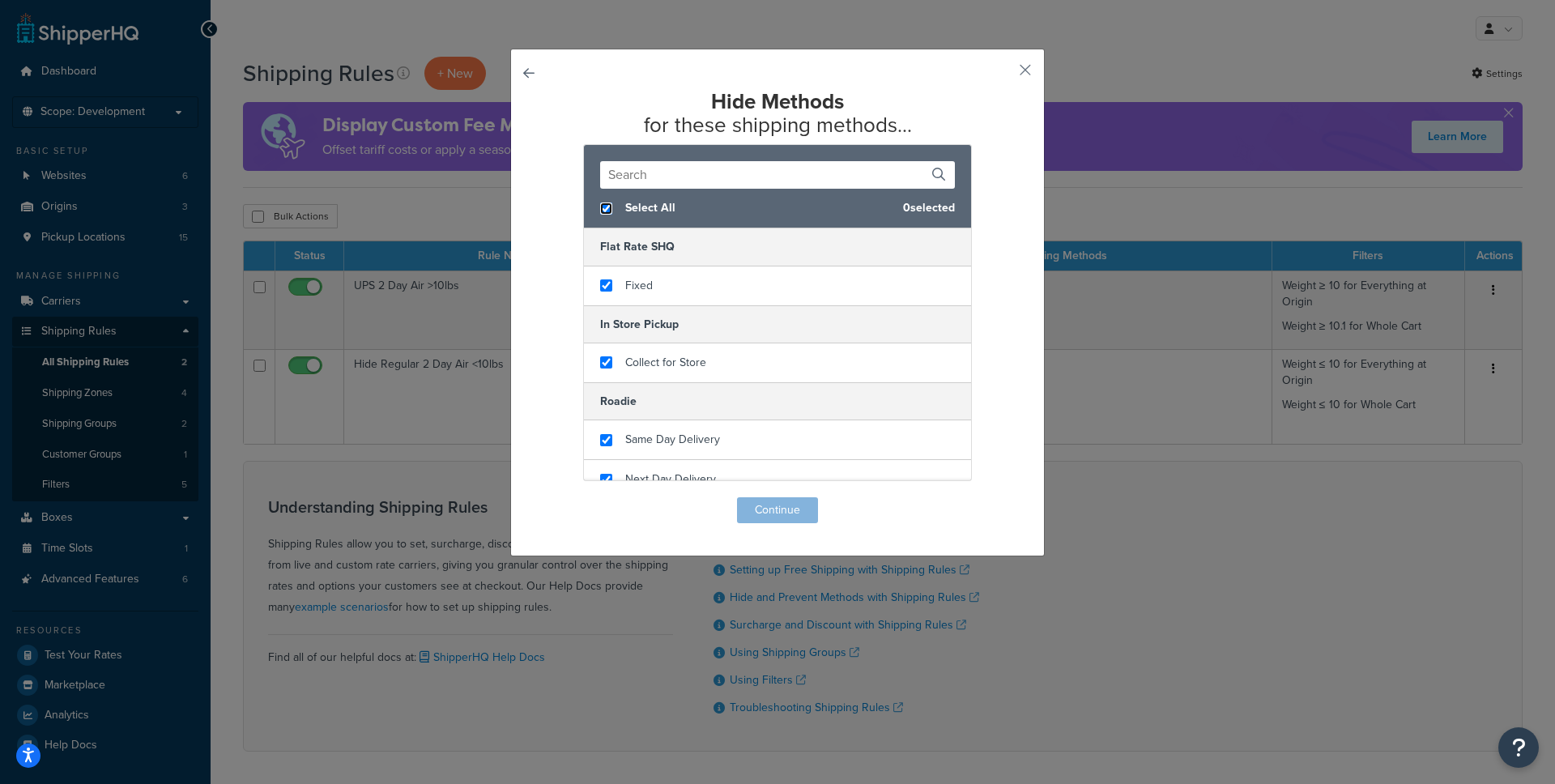
checkbox input "true"
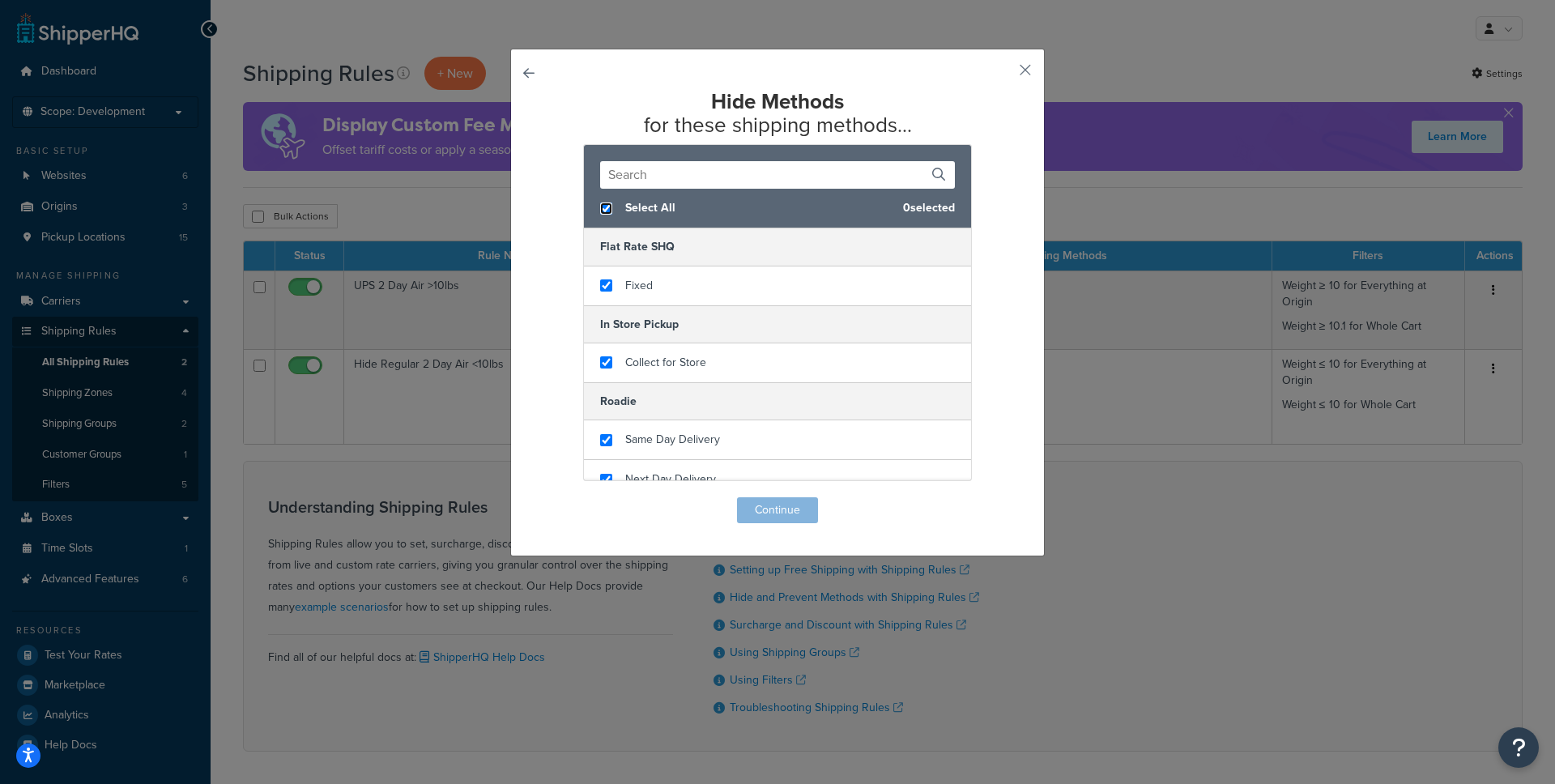
checkbox input "true"
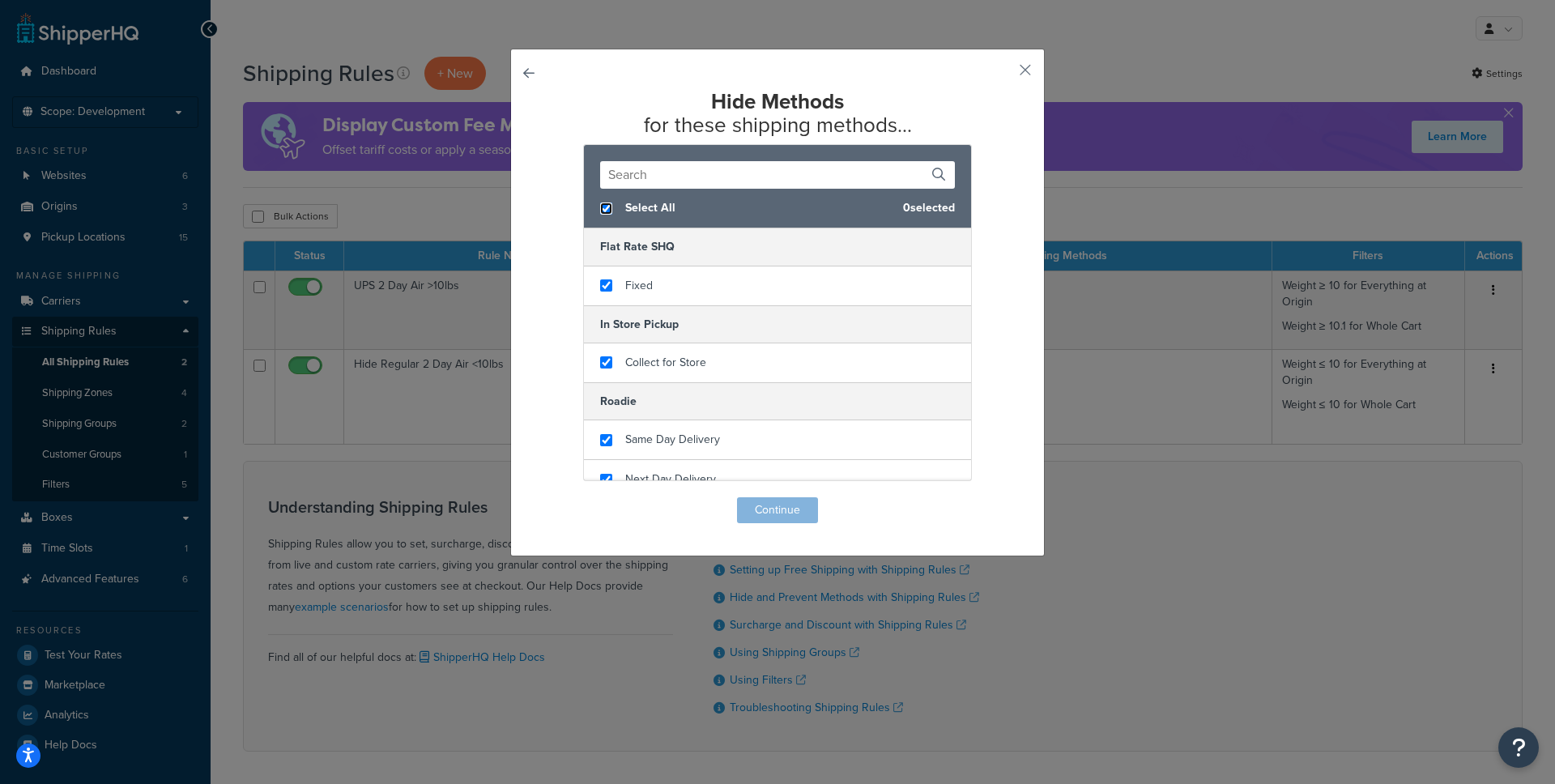
checkbox input "true"
click at [793, 508] on button "Continue" at bounding box center [778, 511] width 81 height 26
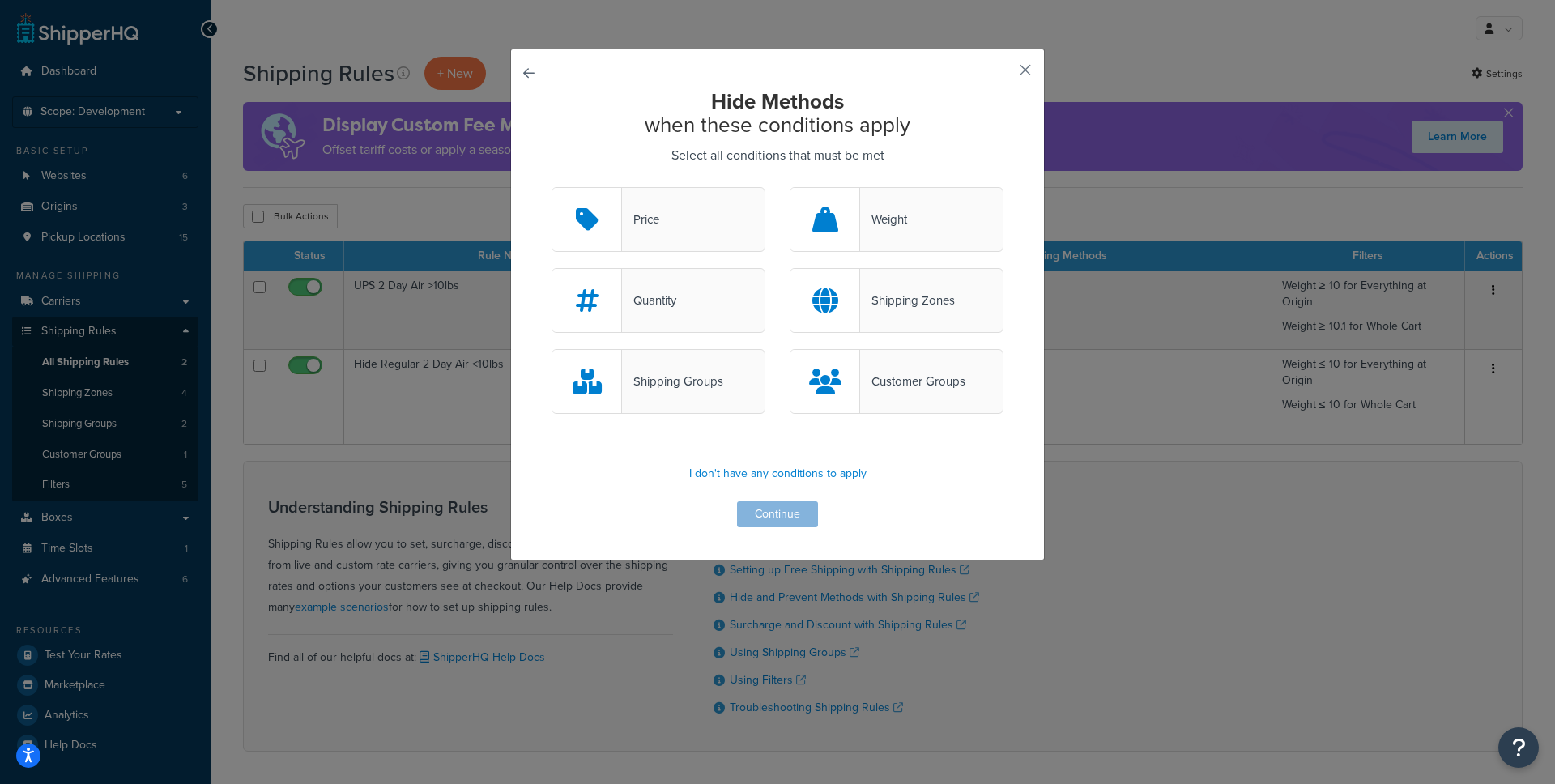
click at [923, 305] on div "Shipping Zones" at bounding box center [908, 300] width 95 height 22
click at [0, 0] on input "Shipping Zones" at bounding box center [0, 0] width 0 height 0
click at [788, 511] on button "Continue" at bounding box center [778, 515] width 81 height 26
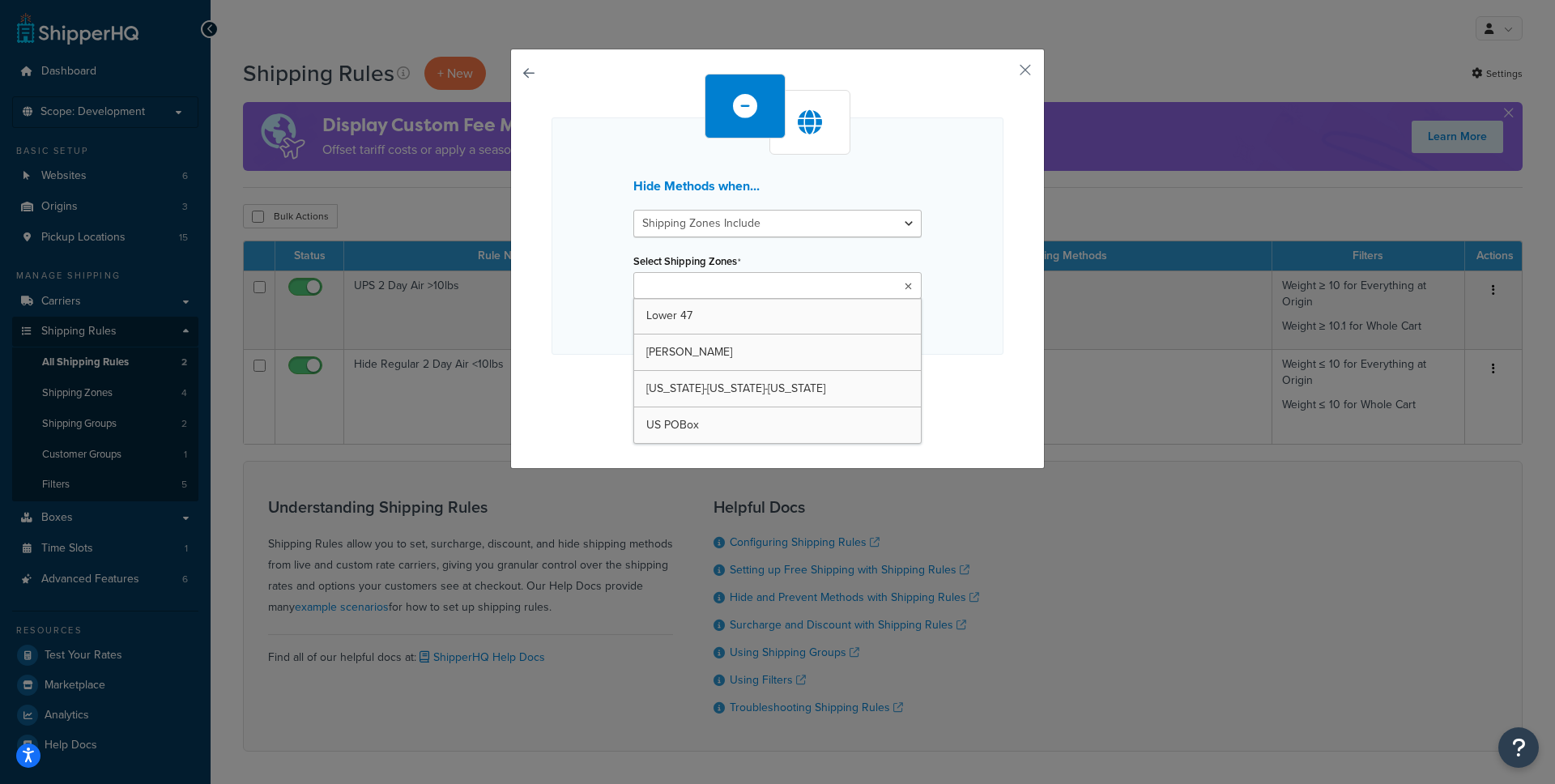
click at [794, 291] on ul at bounding box center [778, 285] width 288 height 27
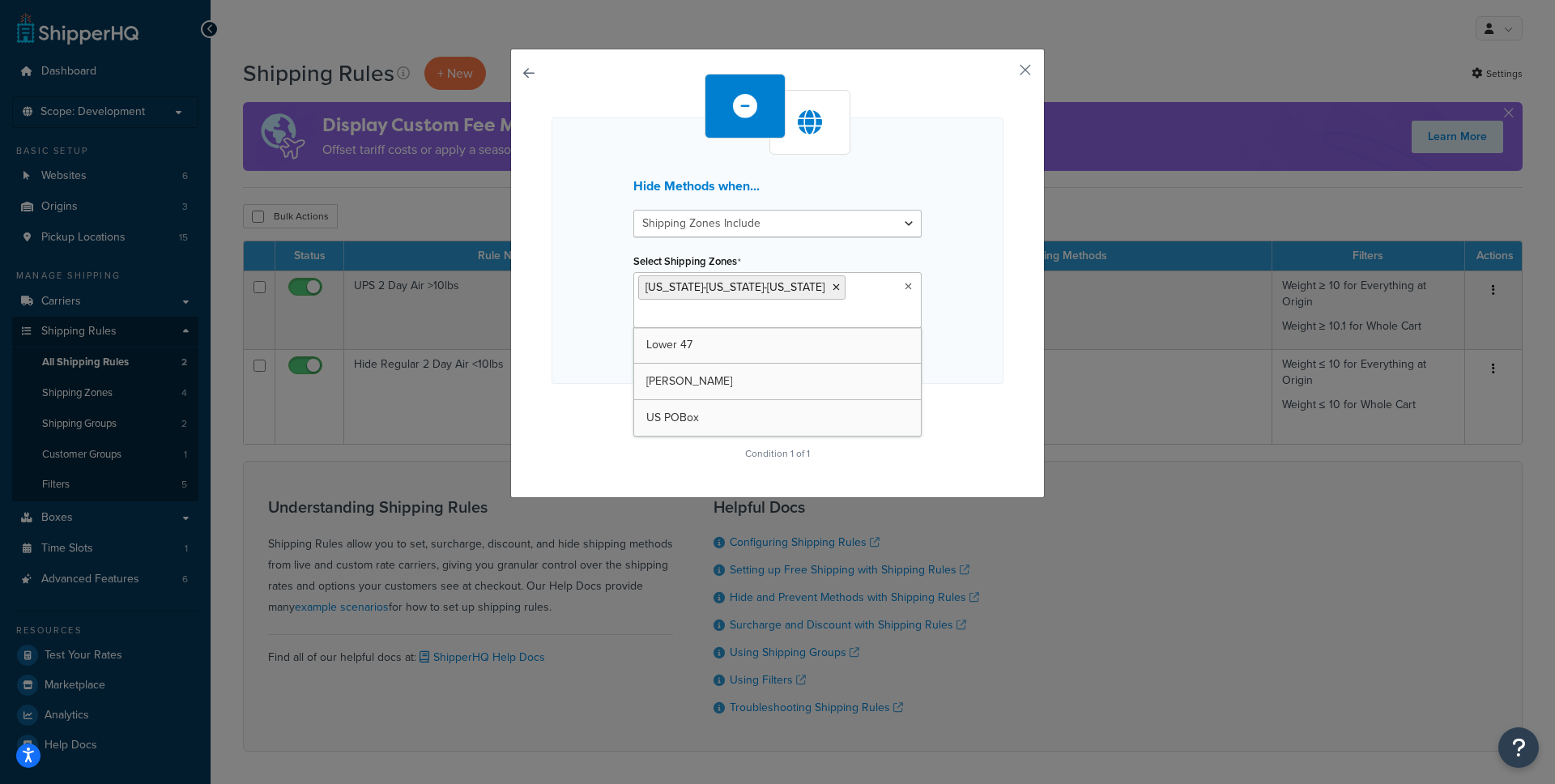
click at [943, 467] on div "Hide Methods when... Shipping Zones Include Shipping Zones Do Not Include Selec…" at bounding box center [778, 273] width 535 height 449
click at [769, 418] on button "Continue" at bounding box center [778, 417] width 81 height 26
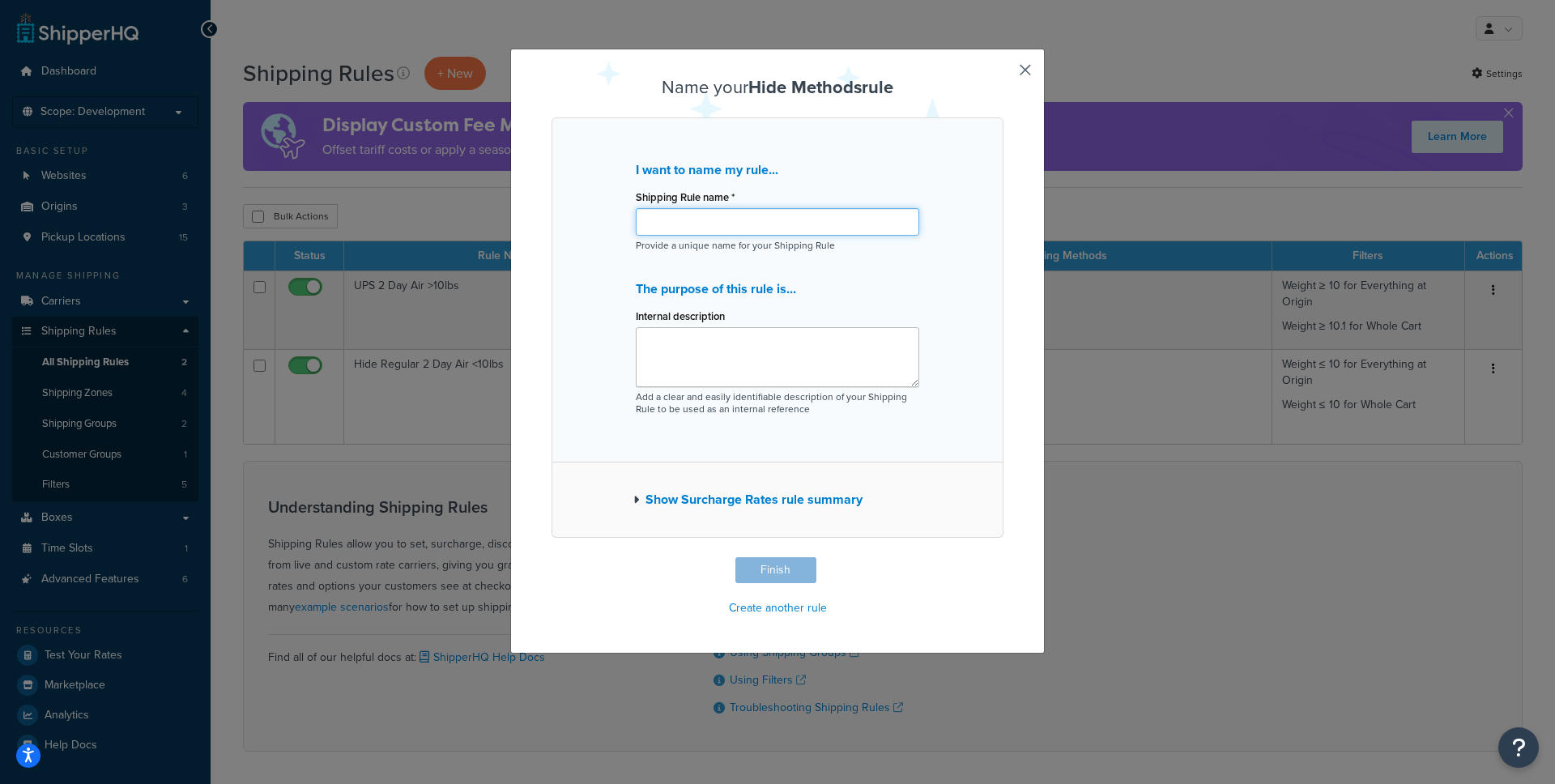
click at [706, 221] on input "Shipping Rule name *" at bounding box center [778, 222] width 283 height 28
type input "No ship to Alaska California Hawaii"
click at [745, 370] on textarea "Internal description" at bounding box center [778, 357] width 283 height 60
click at [774, 568] on button "Finish" at bounding box center [776, 571] width 81 height 26
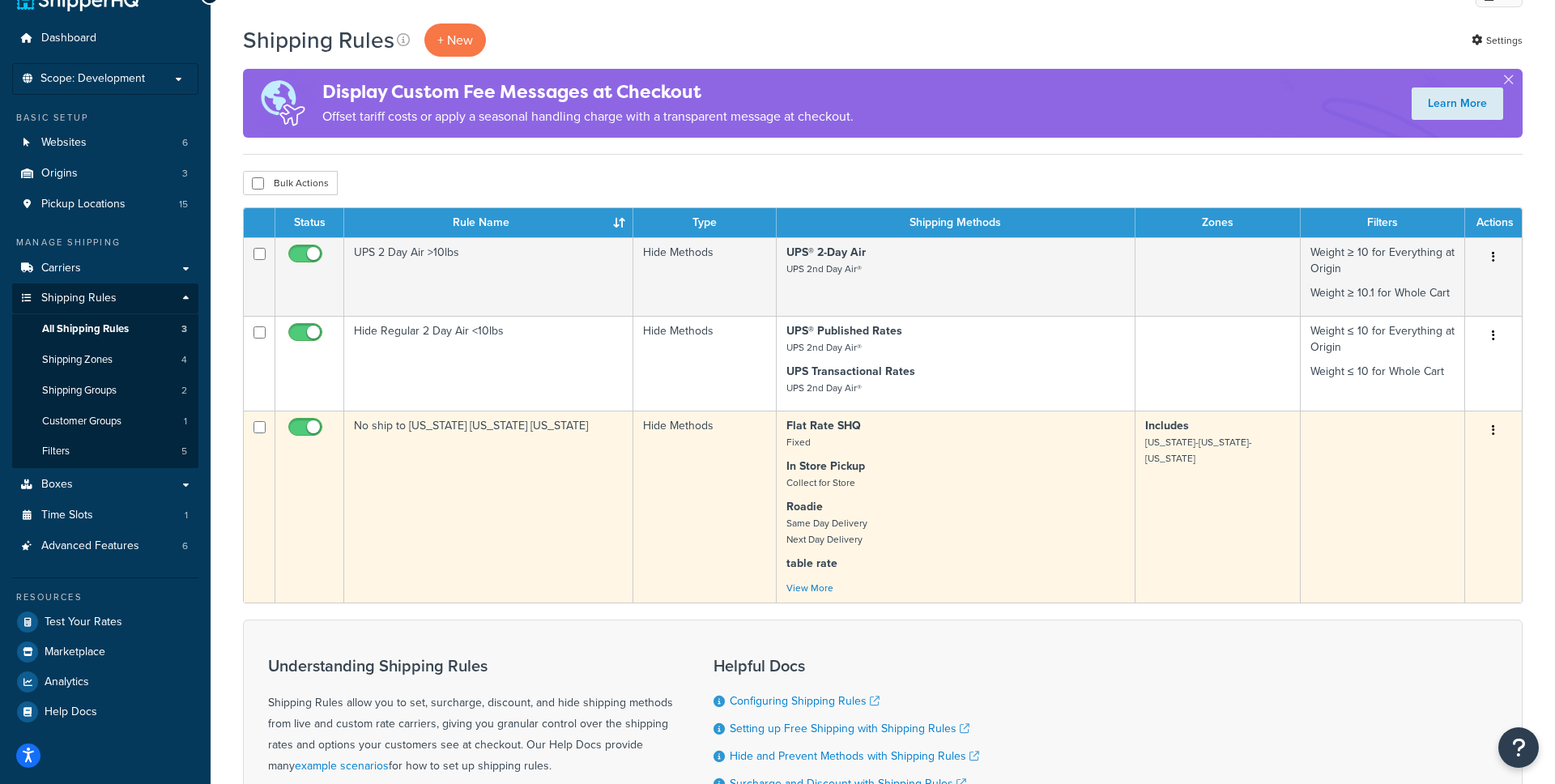
scroll to position [39, 0]
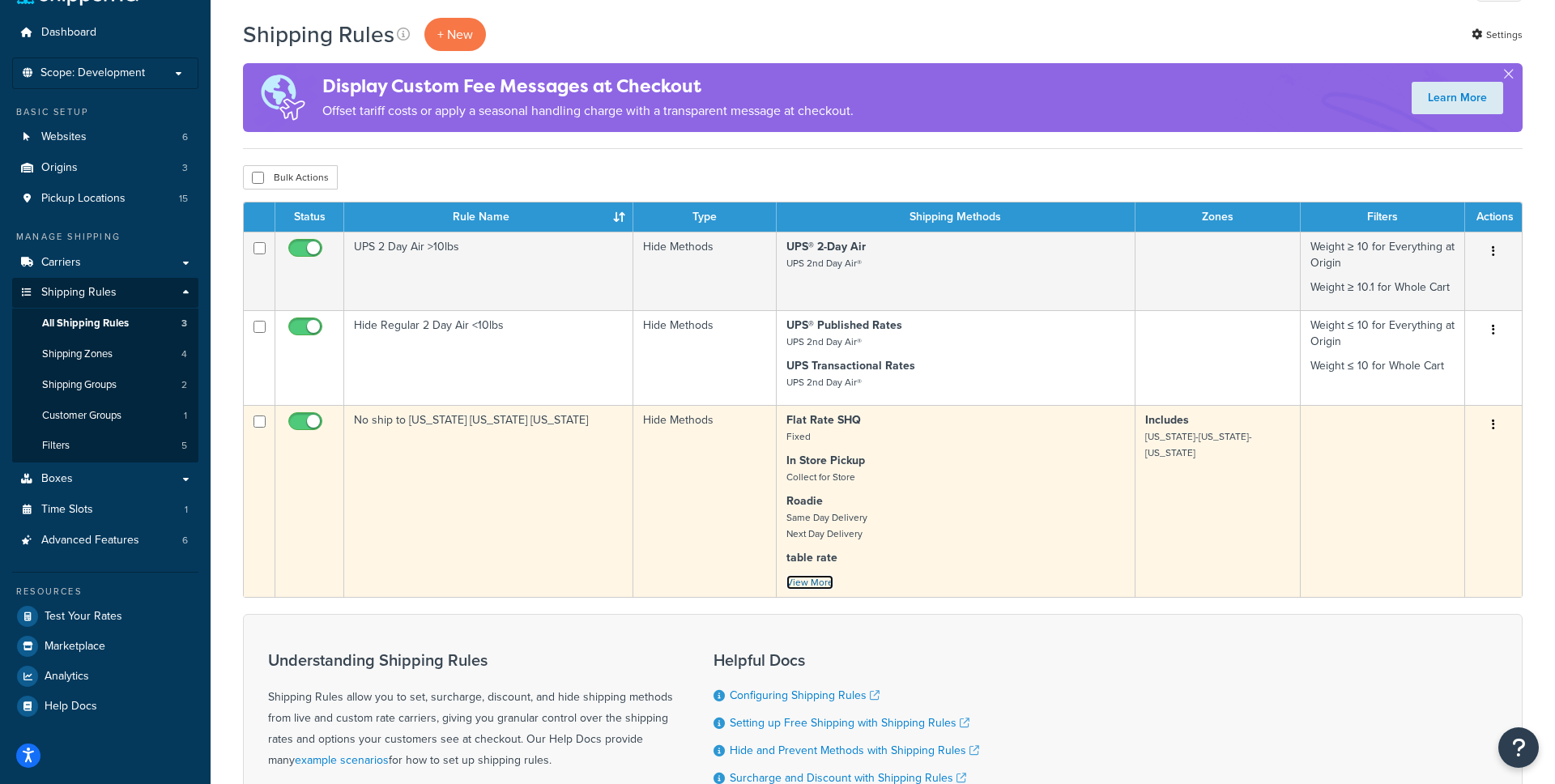
click at [821, 580] on link "View More" at bounding box center [810, 583] width 47 height 15
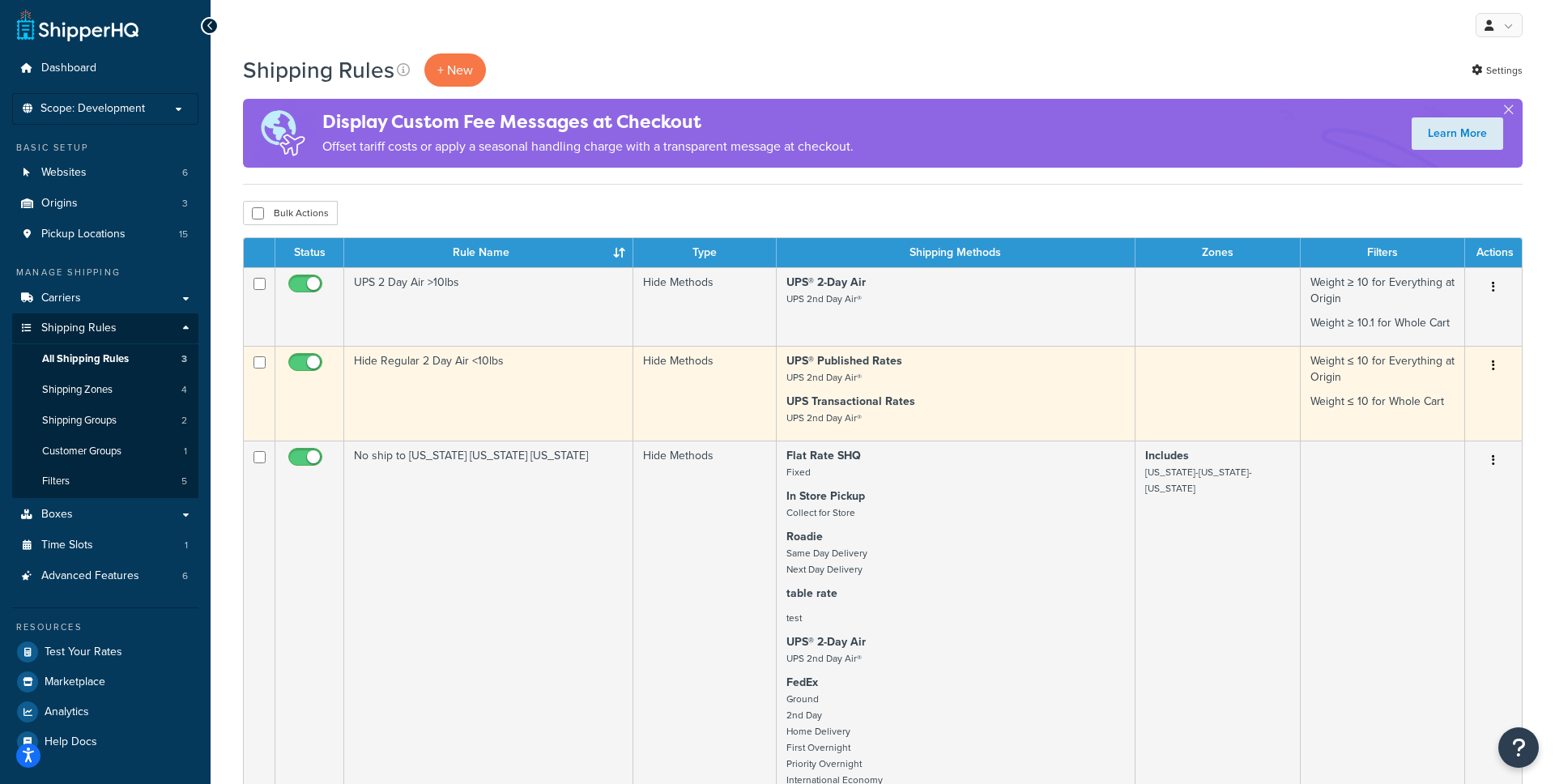
scroll to position [0, 0]
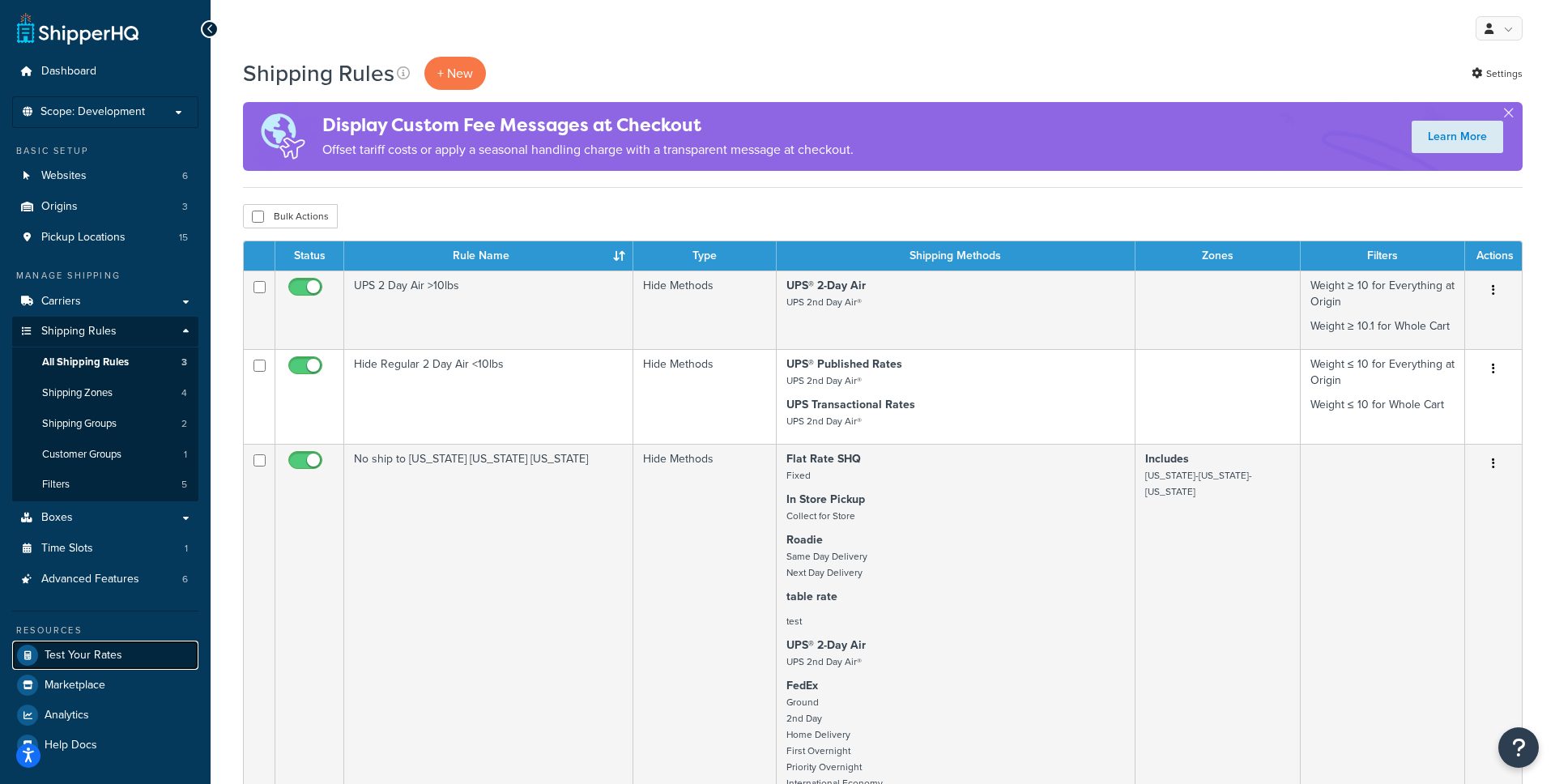
click at [80, 661] on span "Test Your Rates" at bounding box center [83, 655] width 77 height 14
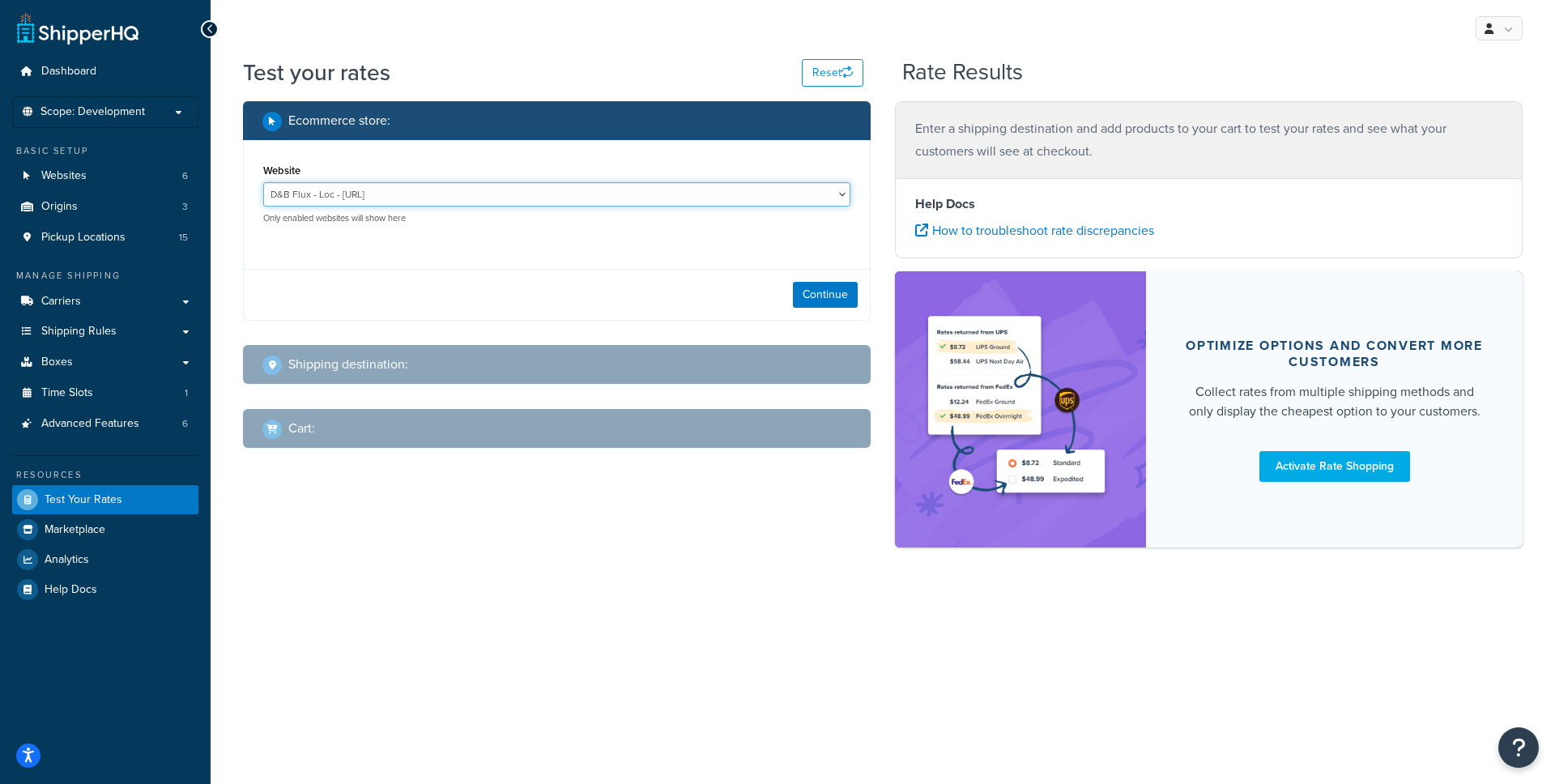
click at [531, 195] on select "D&B Flux - Loc - [URL] D&B Flux Dev - [URL][DOMAIN_NAME] D&B Flux Staging - [UR…" at bounding box center [557, 195] width 587 height 24
select select "efb9e4a35ddbd73bb49710cebb0d27b3"
click at [263, 183] on select "D&B Flux - Loc - [URL] D&B Flux Dev - [URL][DOMAIN_NAME] D&B Flux Staging - [UR…" at bounding box center [557, 195] width 587 height 24
click at [808, 298] on button "Continue" at bounding box center [826, 295] width 65 height 26
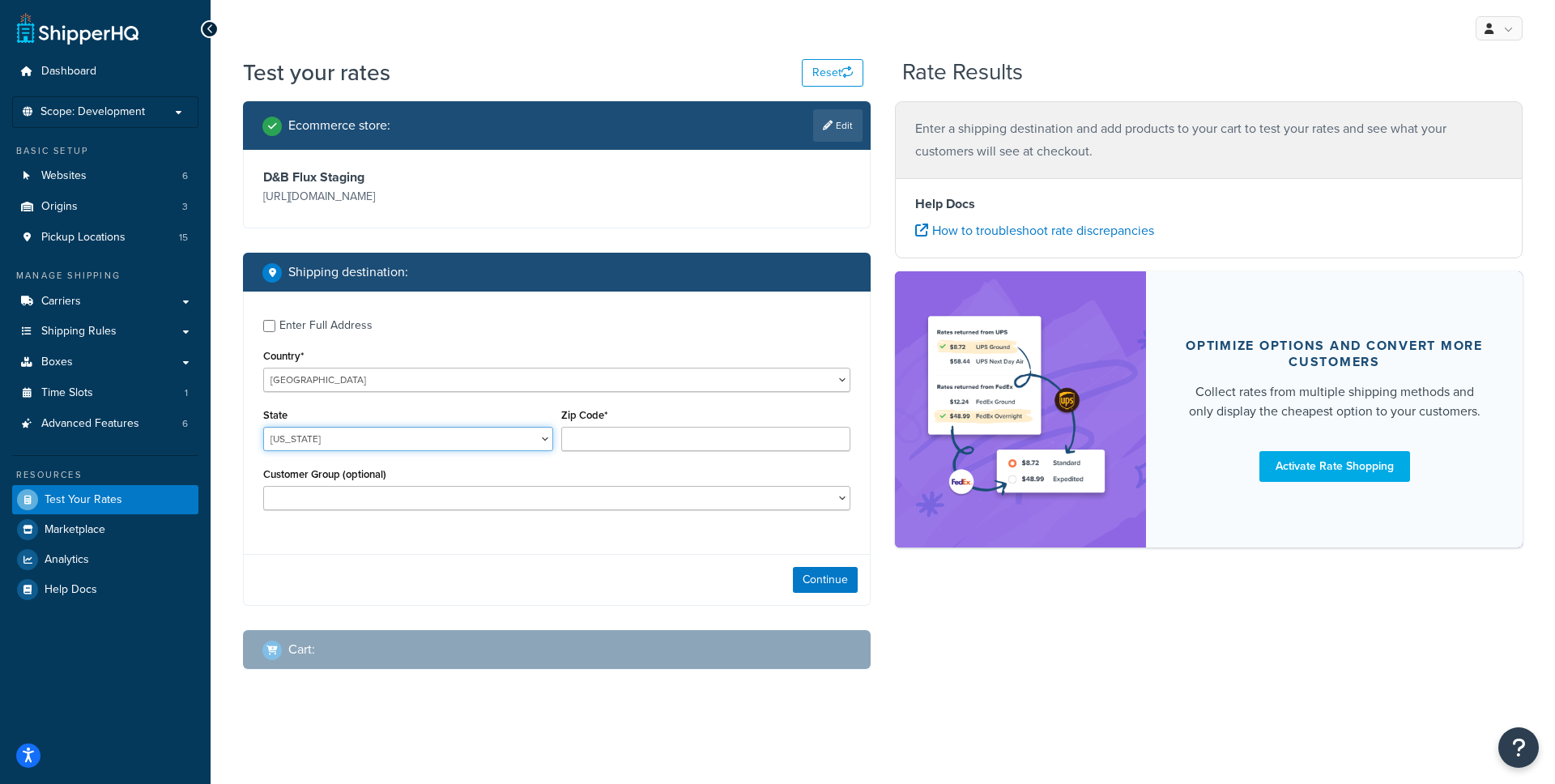
click at [359, 448] on select "[US_STATE] [US_STATE] [US_STATE] [US_STATE] [US_STATE] Armed Forces Americas Ar…" at bounding box center [407, 439] width 290 height 24
select select "AK"
click at [263, 428] on select "[US_STATE] [US_STATE] [US_STATE] [US_STATE] [US_STATE] Armed Forces Americas Ar…" at bounding box center [407, 439] width 290 height 24
click at [615, 441] on input "Zip Code*" at bounding box center [706, 439] width 290 height 24
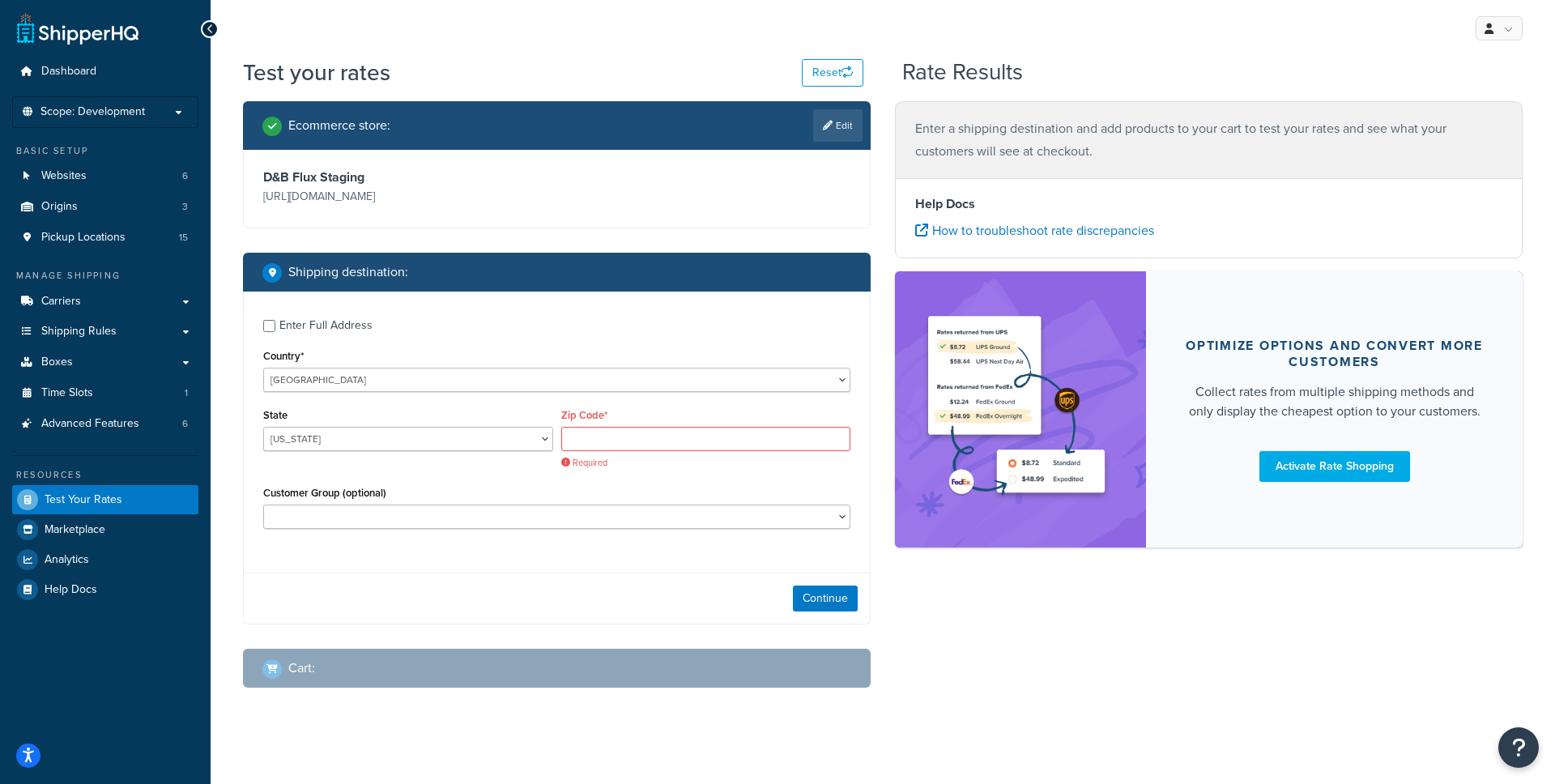
click at [541, 565] on div "Enter Full Address Country* [GEOGRAPHIC_DATA] [GEOGRAPHIC_DATA] [GEOGRAPHIC_DAT…" at bounding box center [557, 458] width 627 height 332
click at [646, 437] on input "Zip Code*" at bounding box center [706, 439] width 290 height 24
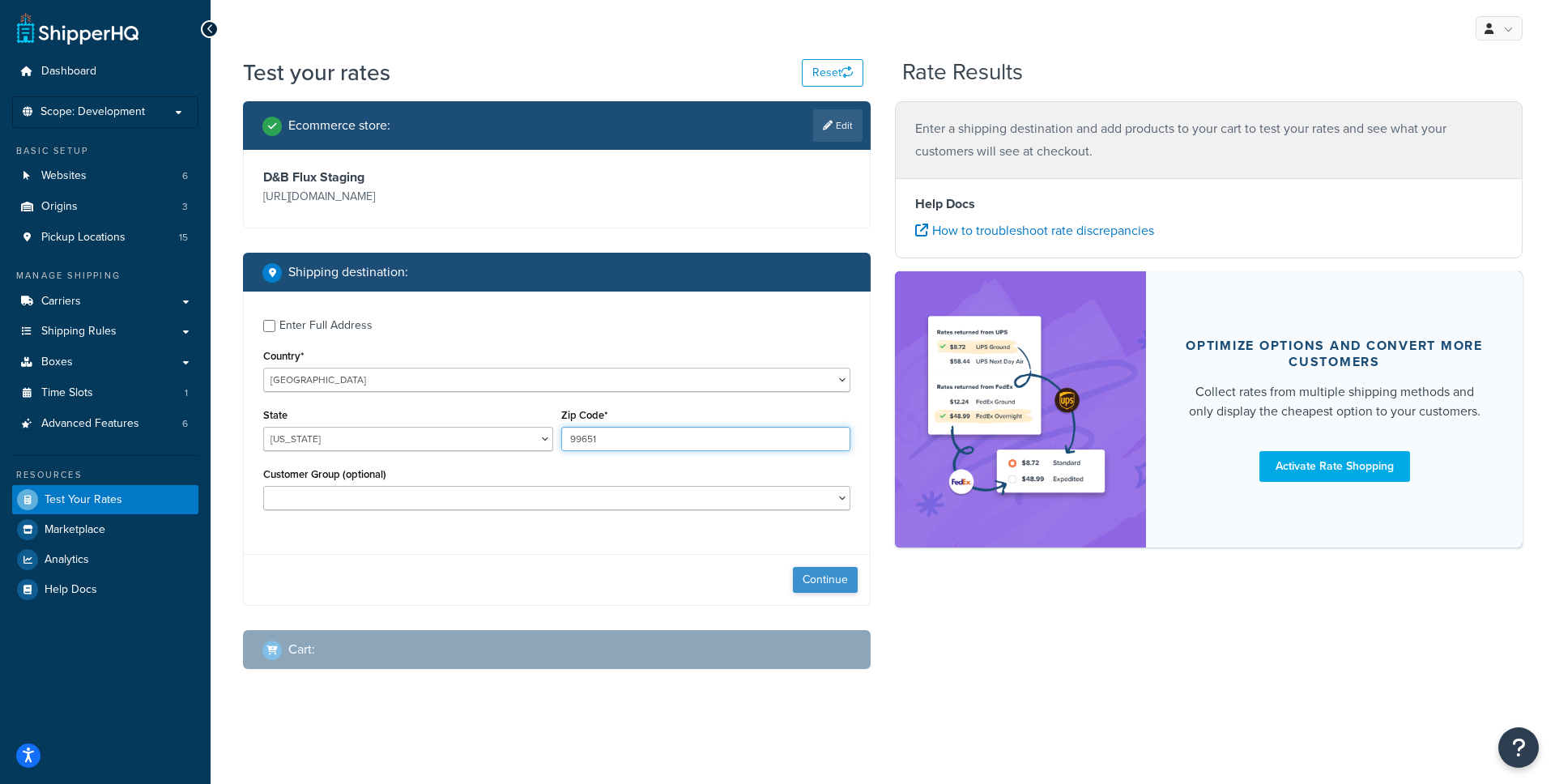
type input "99651"
click at [825, 589] on button "Continue" at bounding box center [826, 580] width 65 height 26
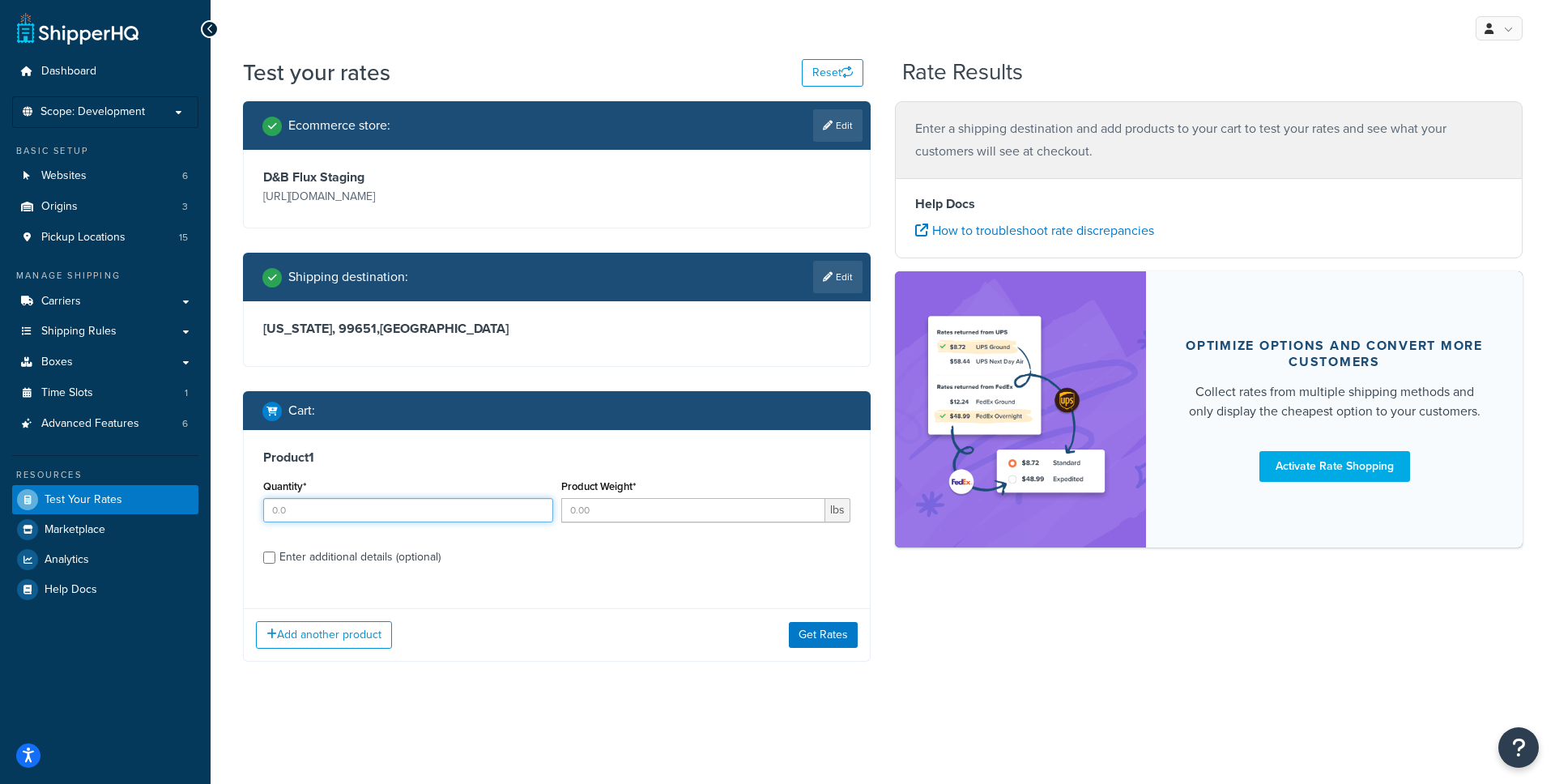
click at [395, 513] on input "Quantity*" at bounding box center [407, 510] width 290 height 24
type input "1"
click at [663, 522] on div "Product Weight* lbs" at bounding box center [707, 504] width 298 height 59
type input "10"
click at [831, 639] on button "Get Rates" at bounding box center [823, 635] width 69 height 26
